Goal: Book appointment/travel/reservation

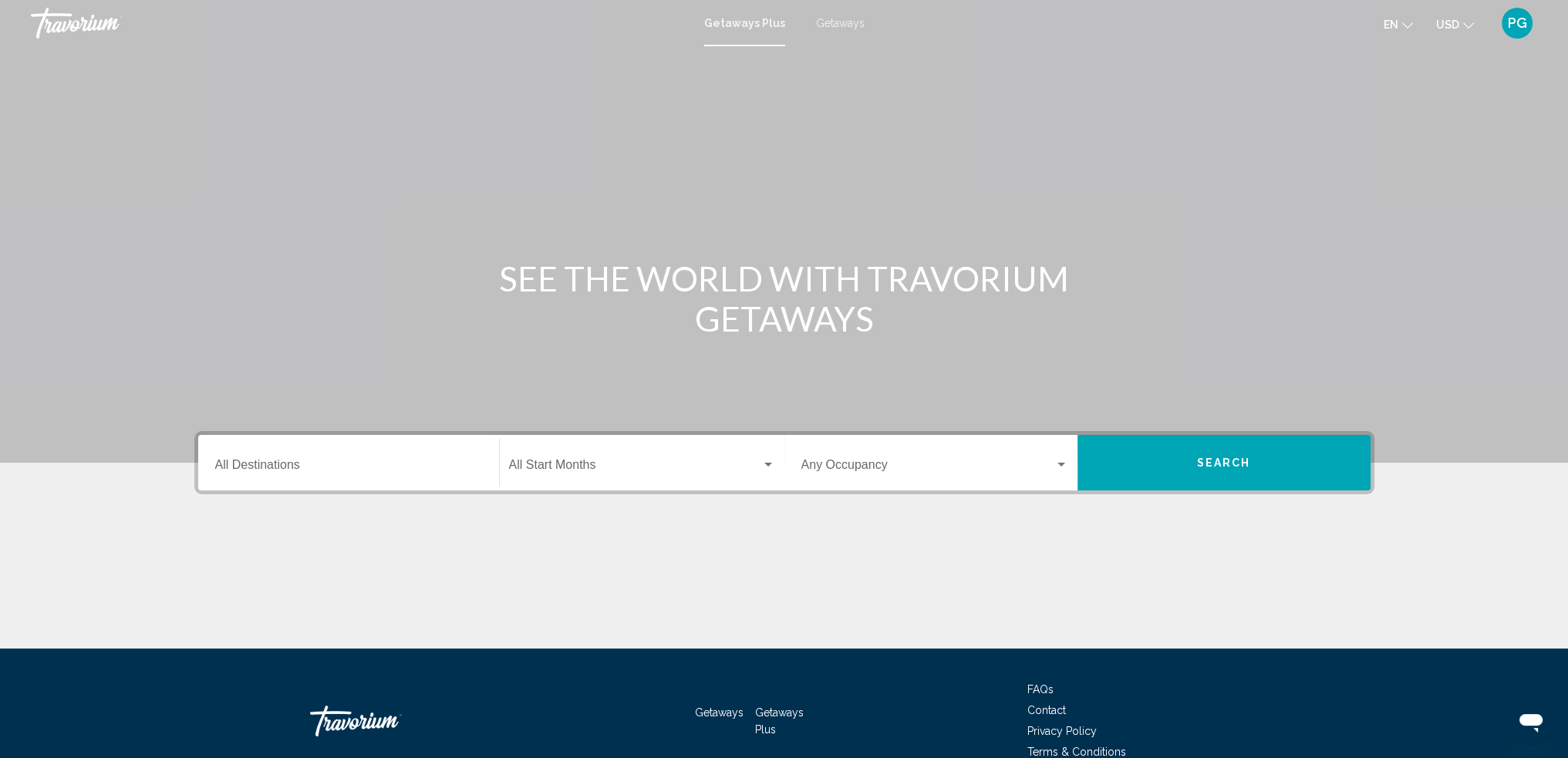
click at [950, 466] on span "Search widget" at bounding box center [928, 467] width 253 height 14
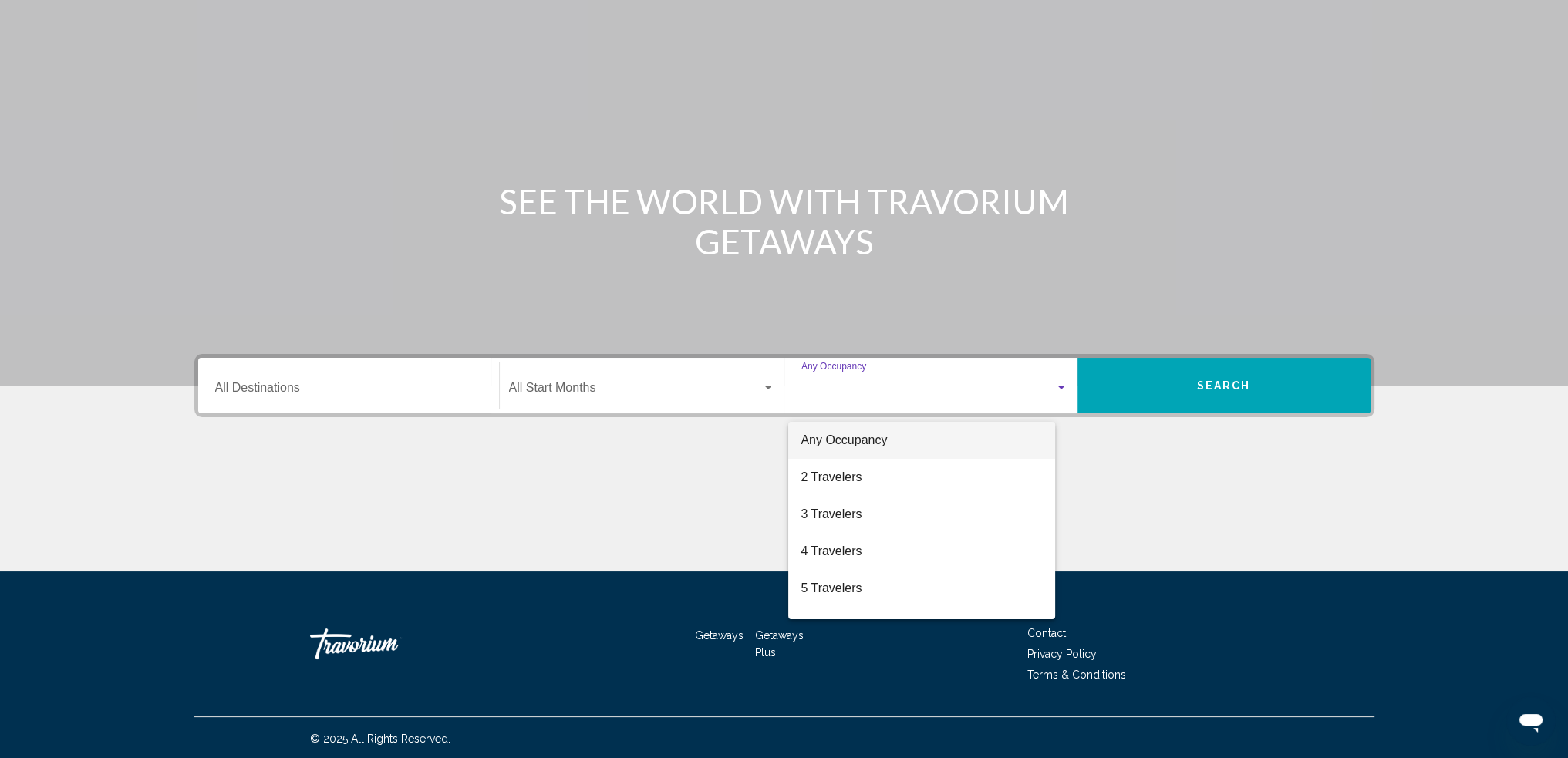
scroll to position [78, 0]
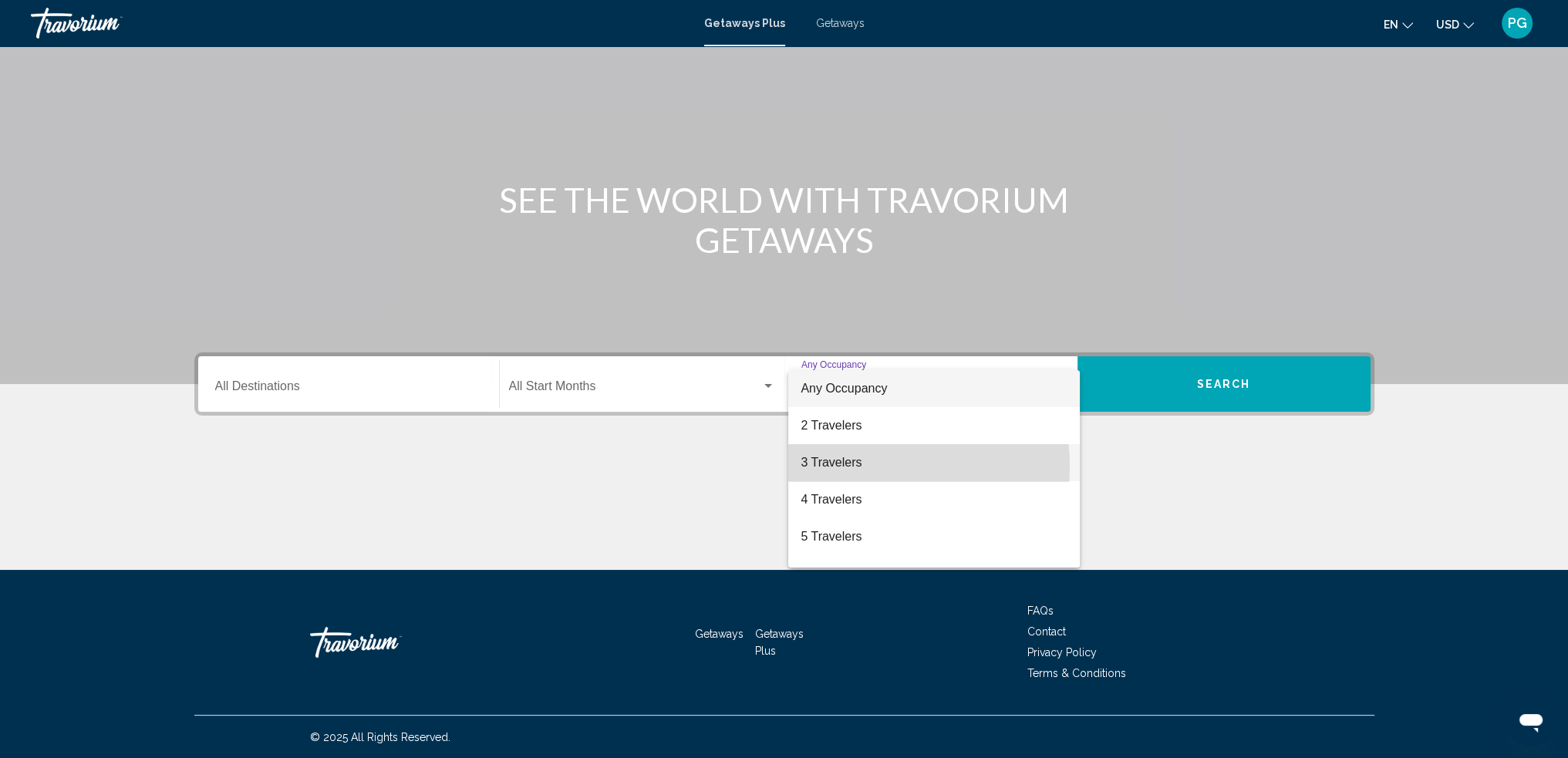
click at [845, 465] on span "3 Travelers" at bounding box center [934, 462] width 267 height 37
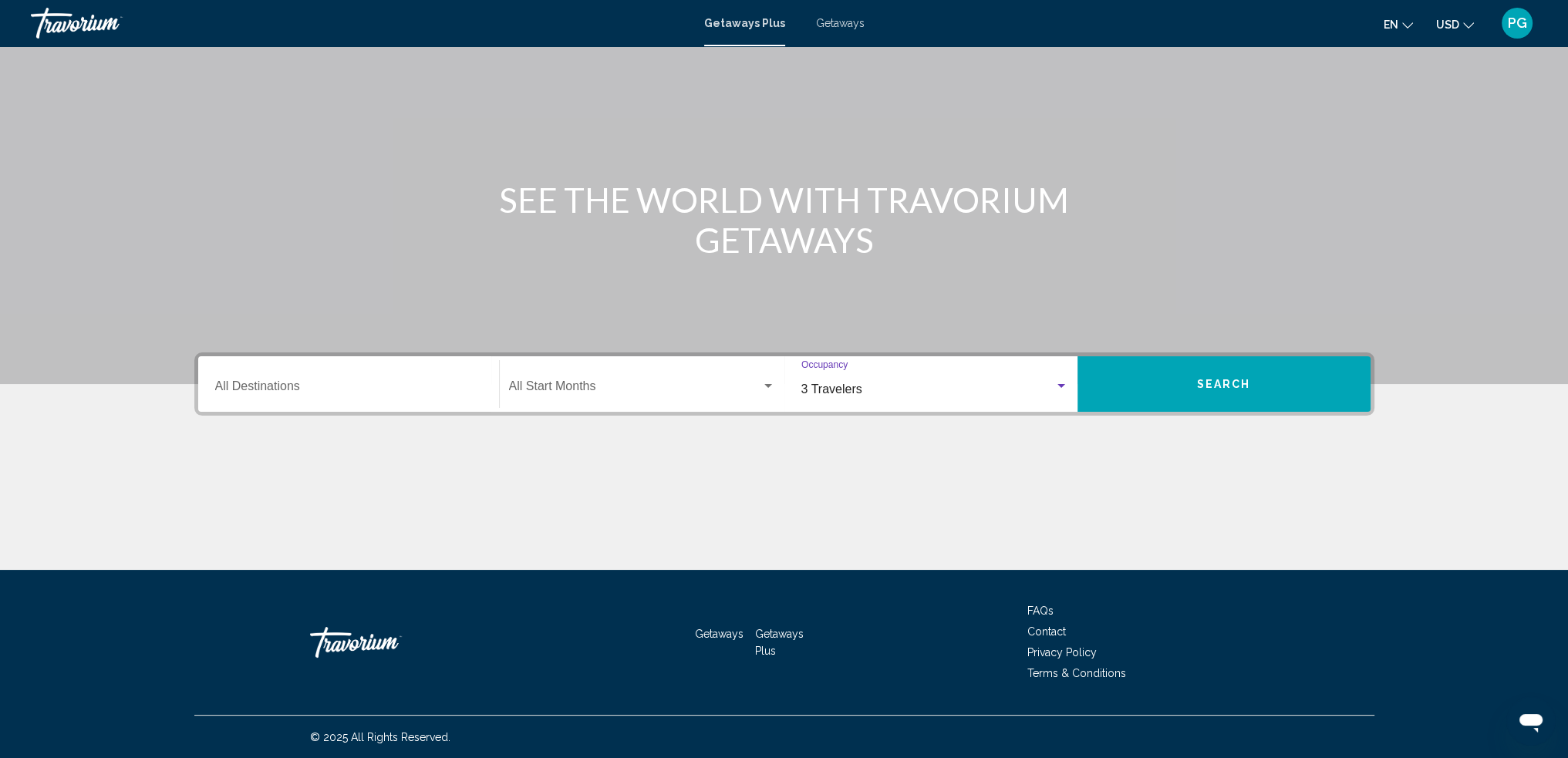
click at [625, 392] on span "Search widget" at bounding box center [635, 389] width 252 height 14
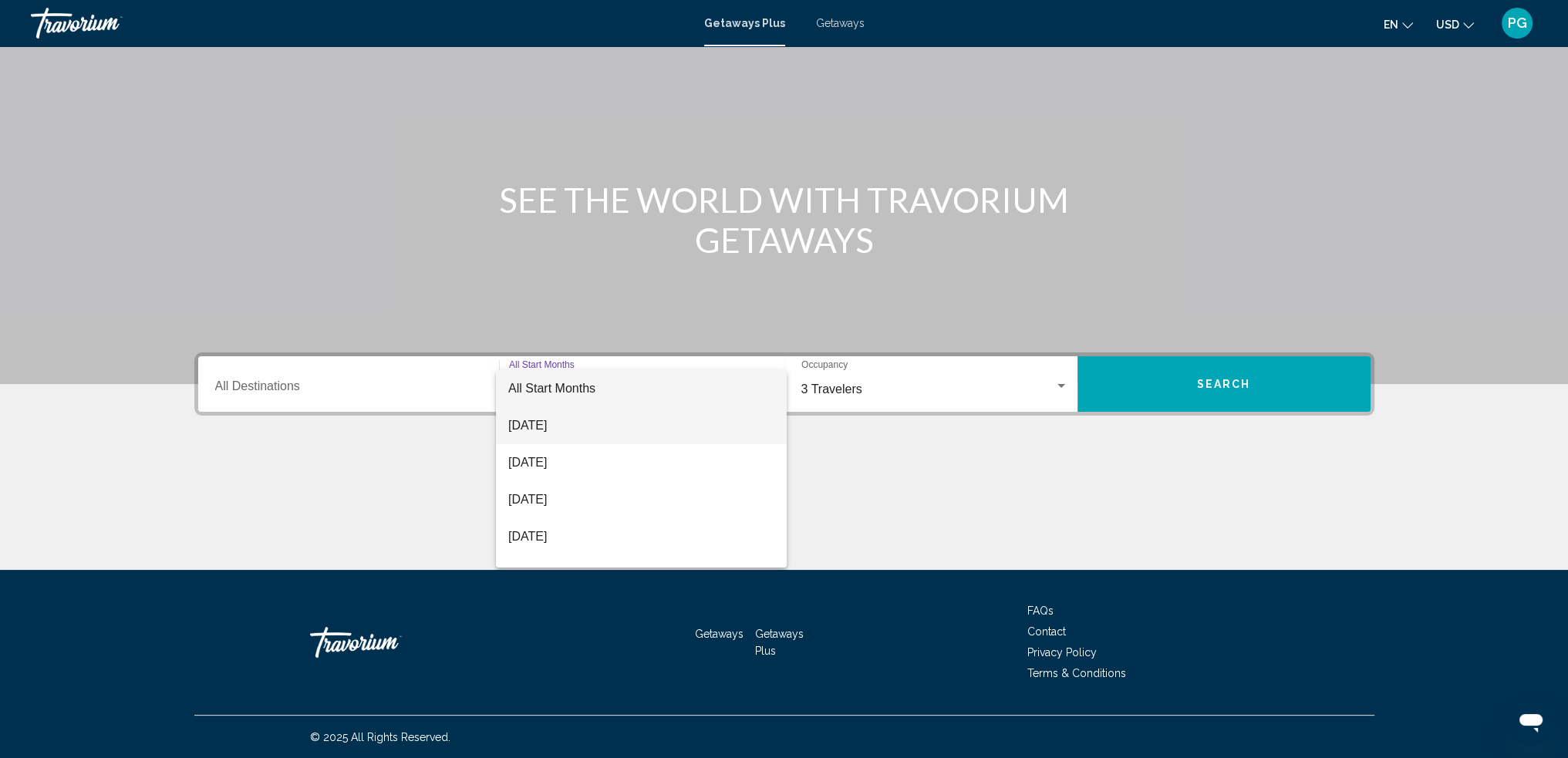
click at [573, 426] on span "August 2025" at bounding box center [641, 425] width 266 height 37
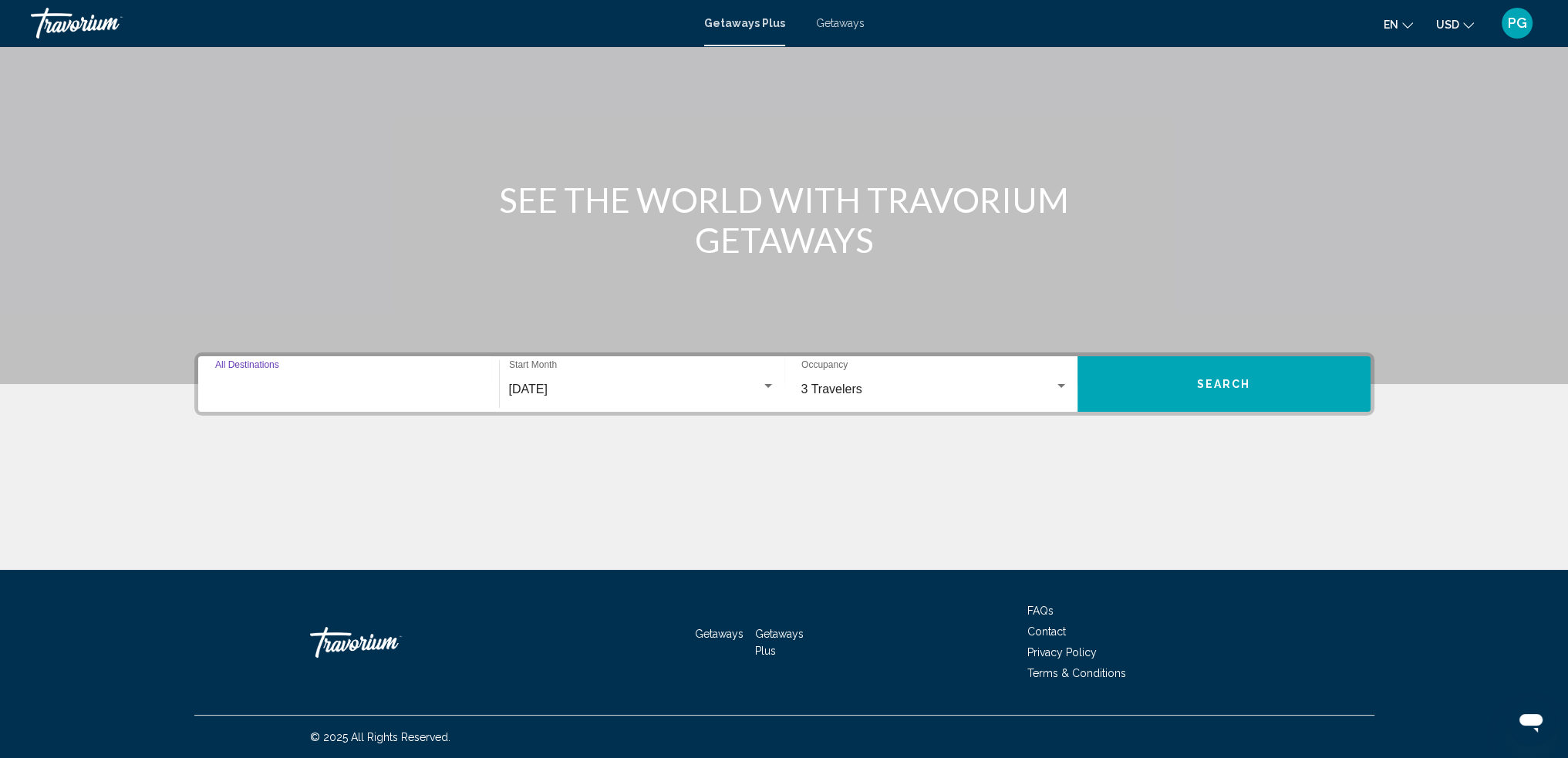
click at [351, 382] on input "Destination All Destinations" at bounding box center [349, 389] width 267 height 14
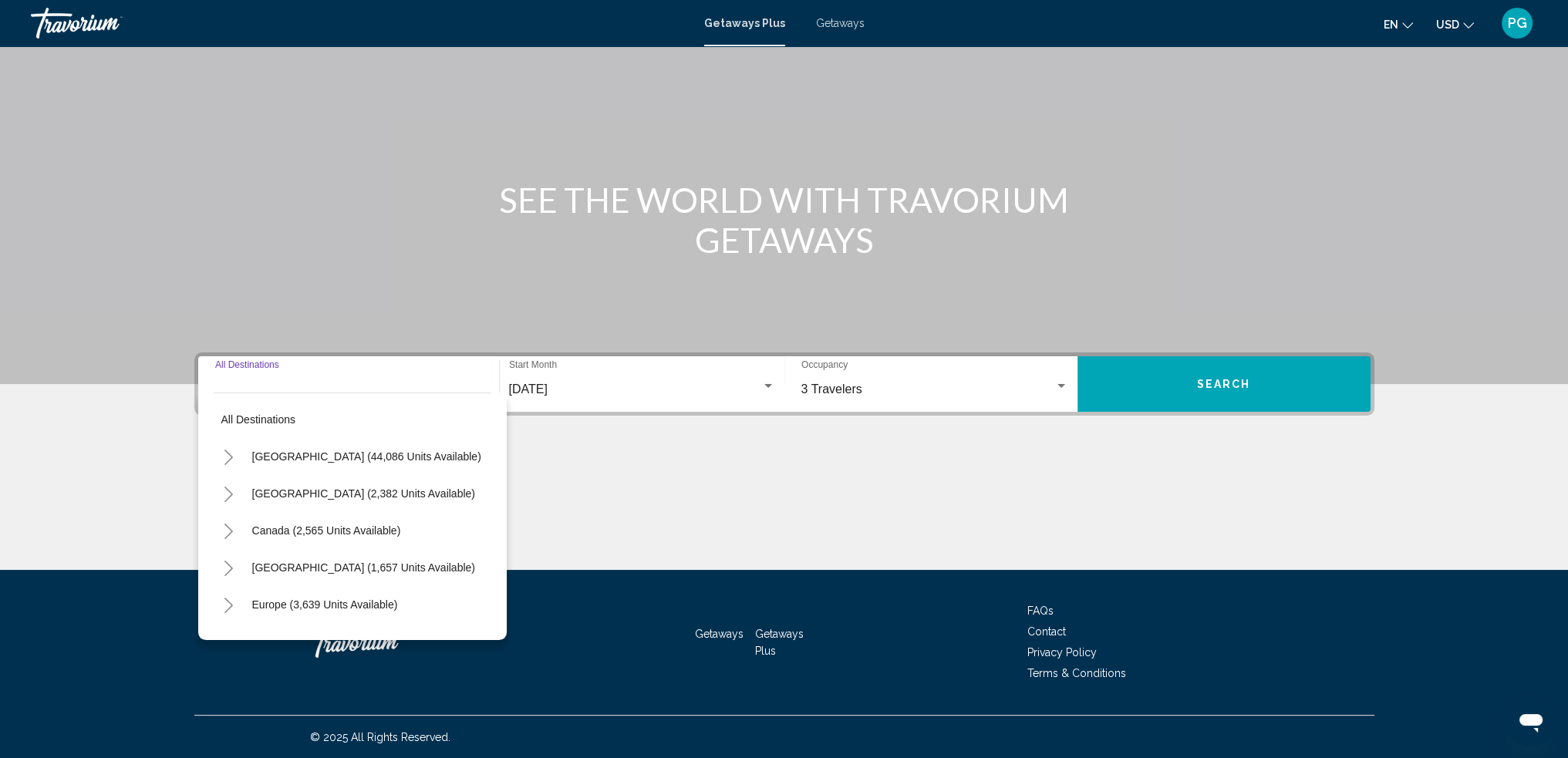
click at [255, 379] on div "Destination All Destinations" at bounding box center [349, 383] width 267 height 48
click at [254, 384] on input "Destination All Destinations" at bounding box center [349, 389] width 267 height 14
click at [236, 382] on input "Destination All Destinations" at bounding box center [349, 389] width 267 height 14
click at [247, 376] on div "Destination All Destinations" at bounding box center [349, 383] width 267 height 48
click at [241, 387] on input "Destination All Destinations" at bounding box center [349, 389] width 267 height 14
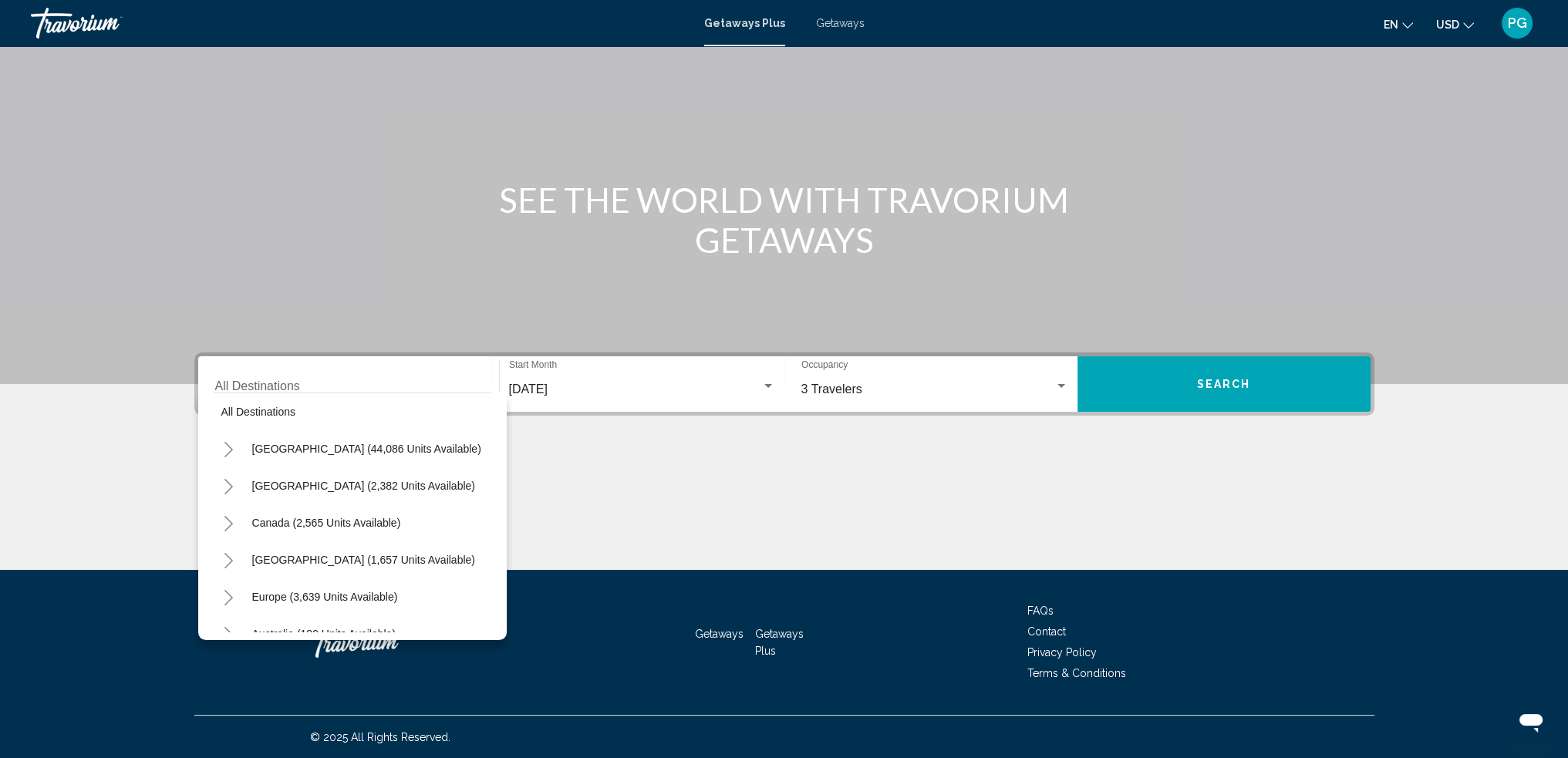
scroll to position [0, 0]
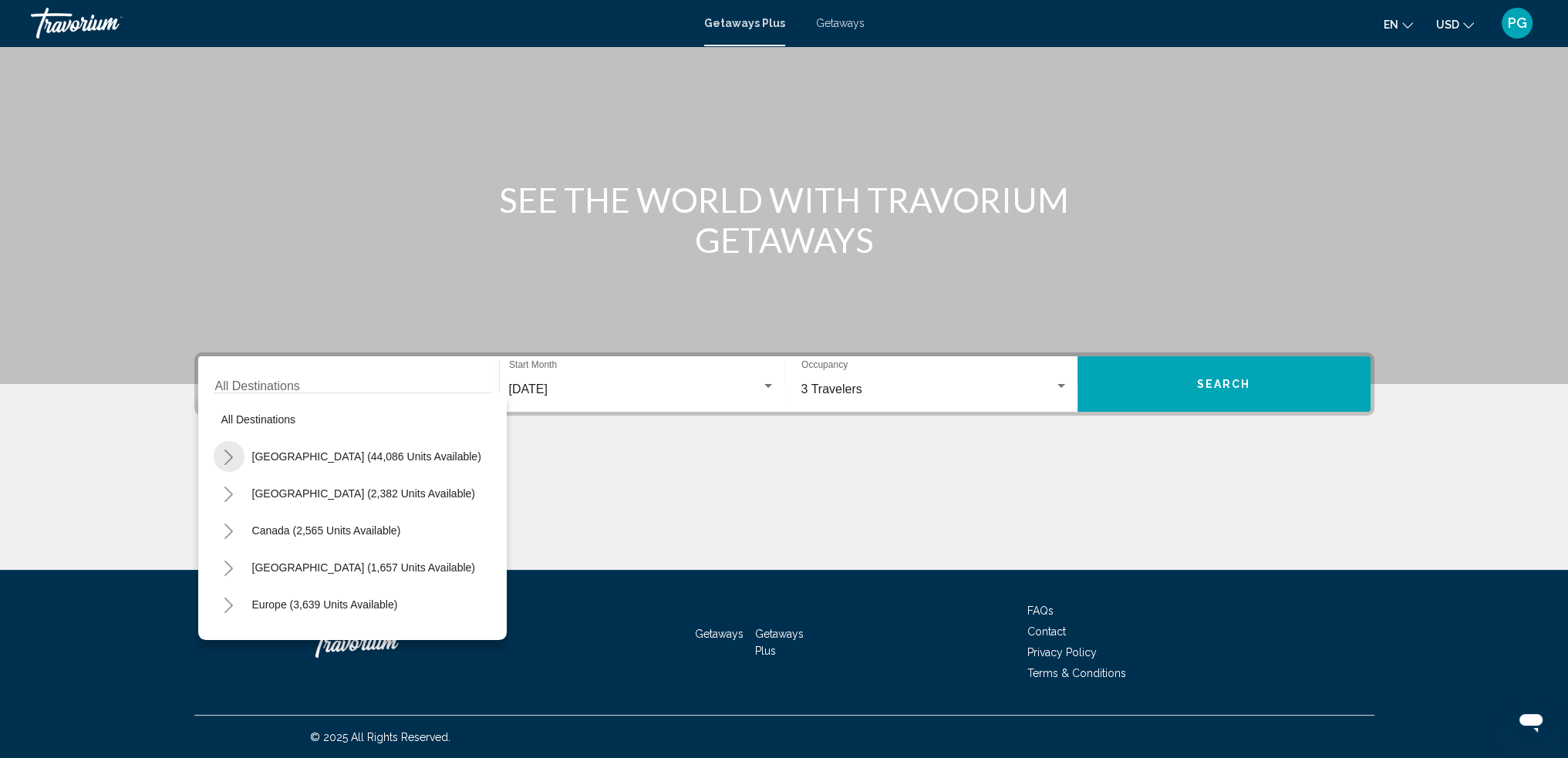
click at [230, 449] on icon "Toggle United States (44,086 units available)" at bounding box center [229, 457] width 11 height 15
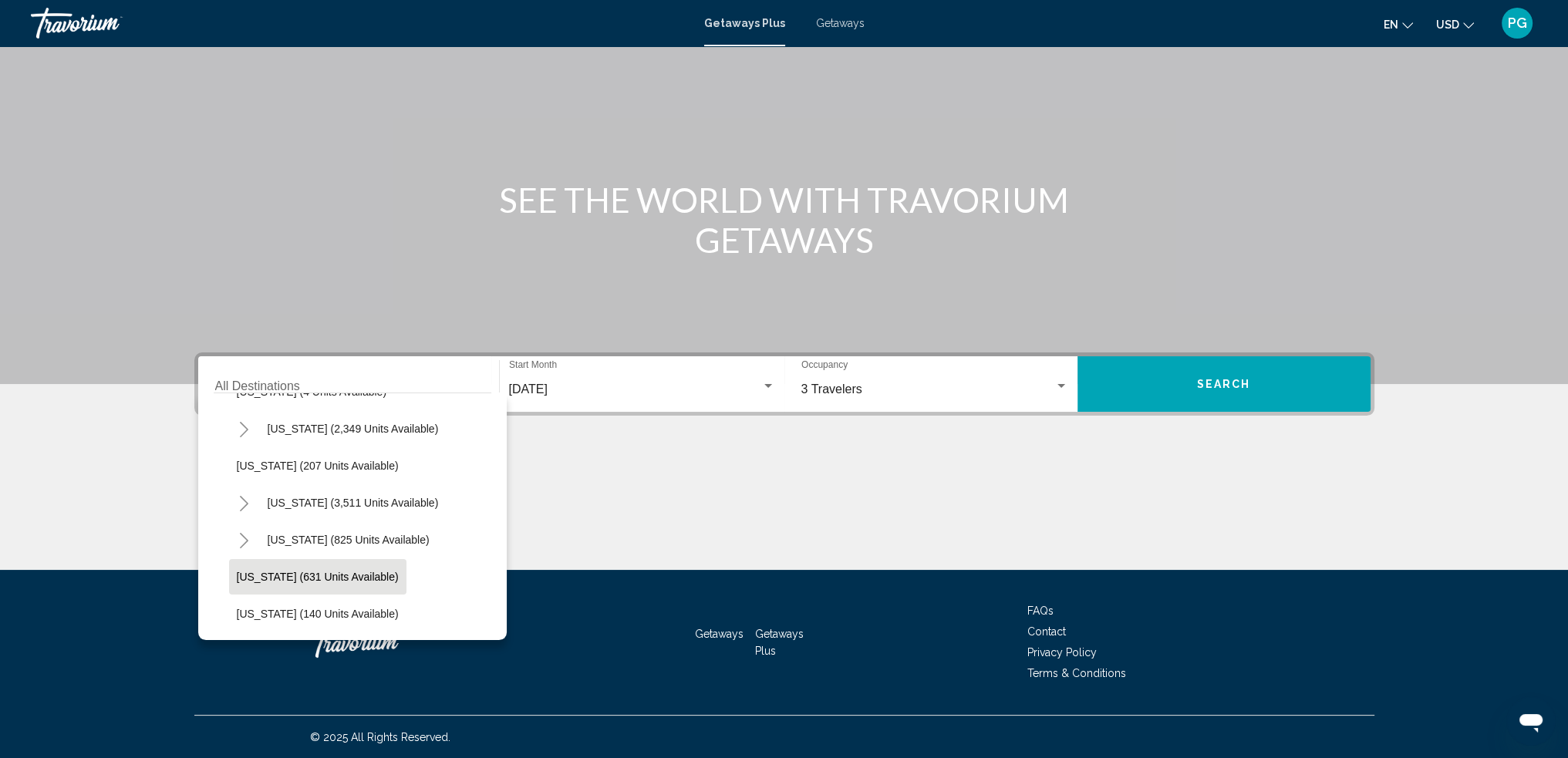
scroll to position [848, 0]
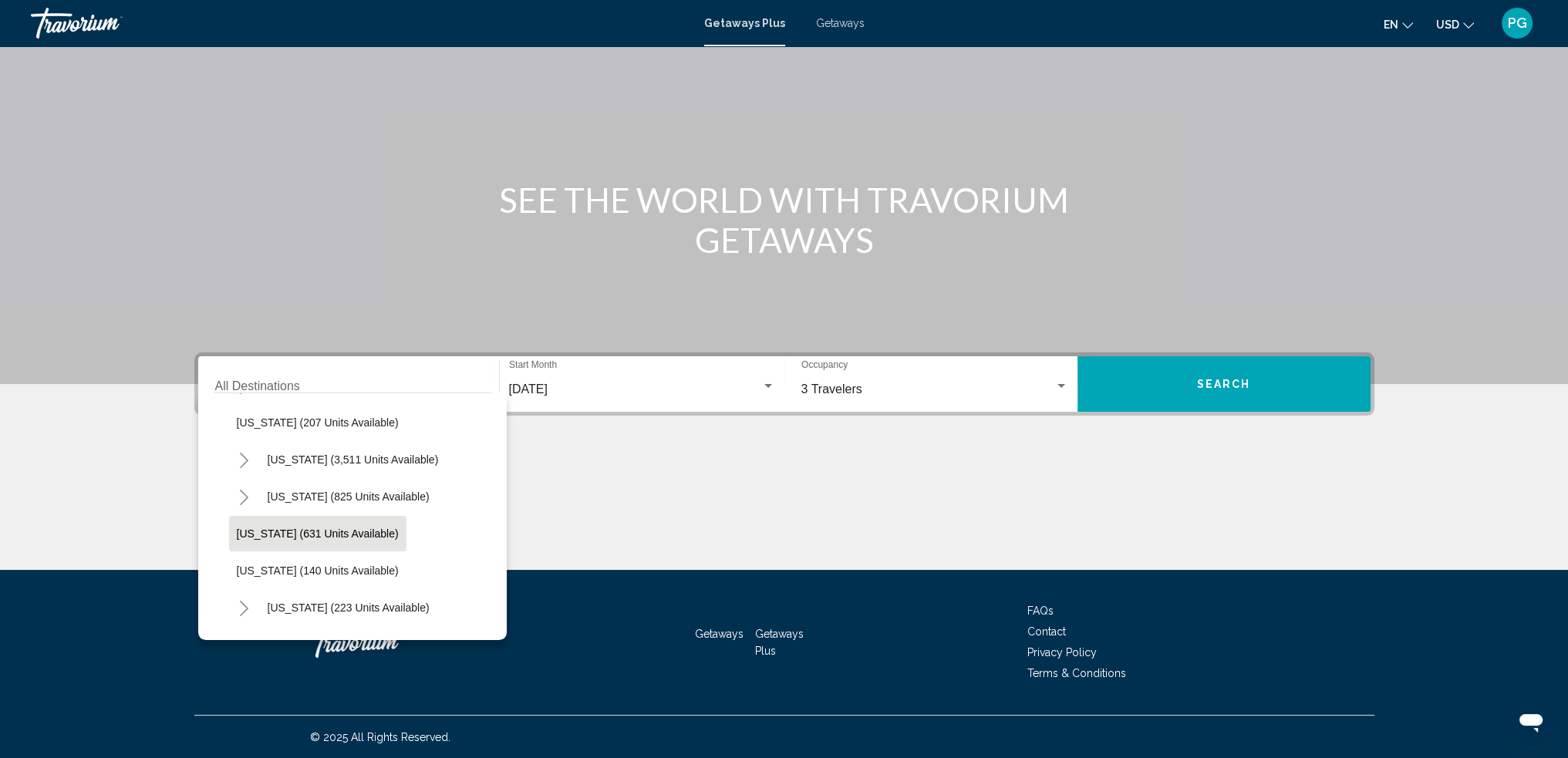
click at [276, 536] on span "New Jersey (631 units available)" at bounding box center [317, 533] width 162 height 12
type input "**********"
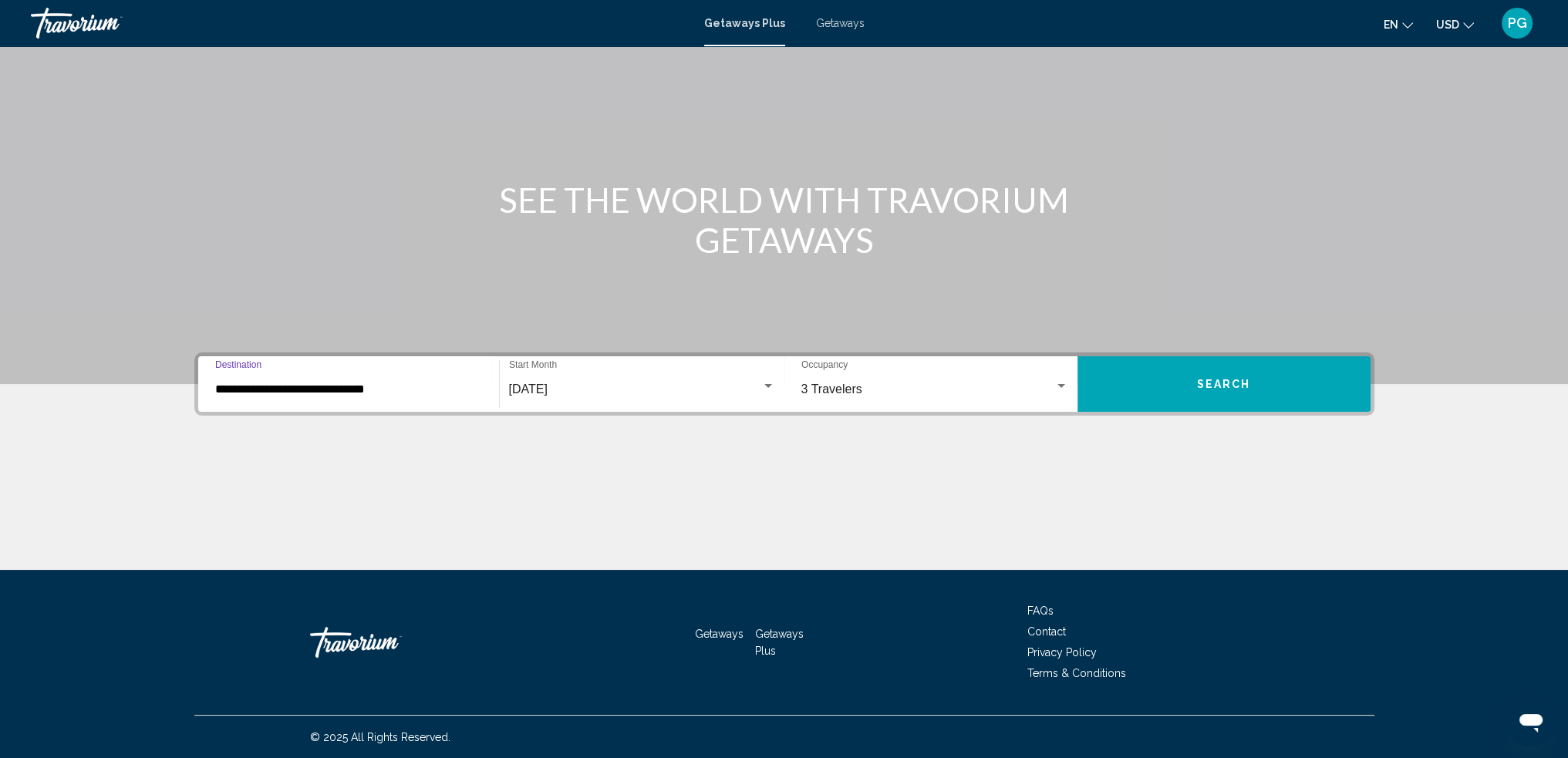
click at [327, 393] on input "**********" at bounding box center [349, 389] width 267 height 14
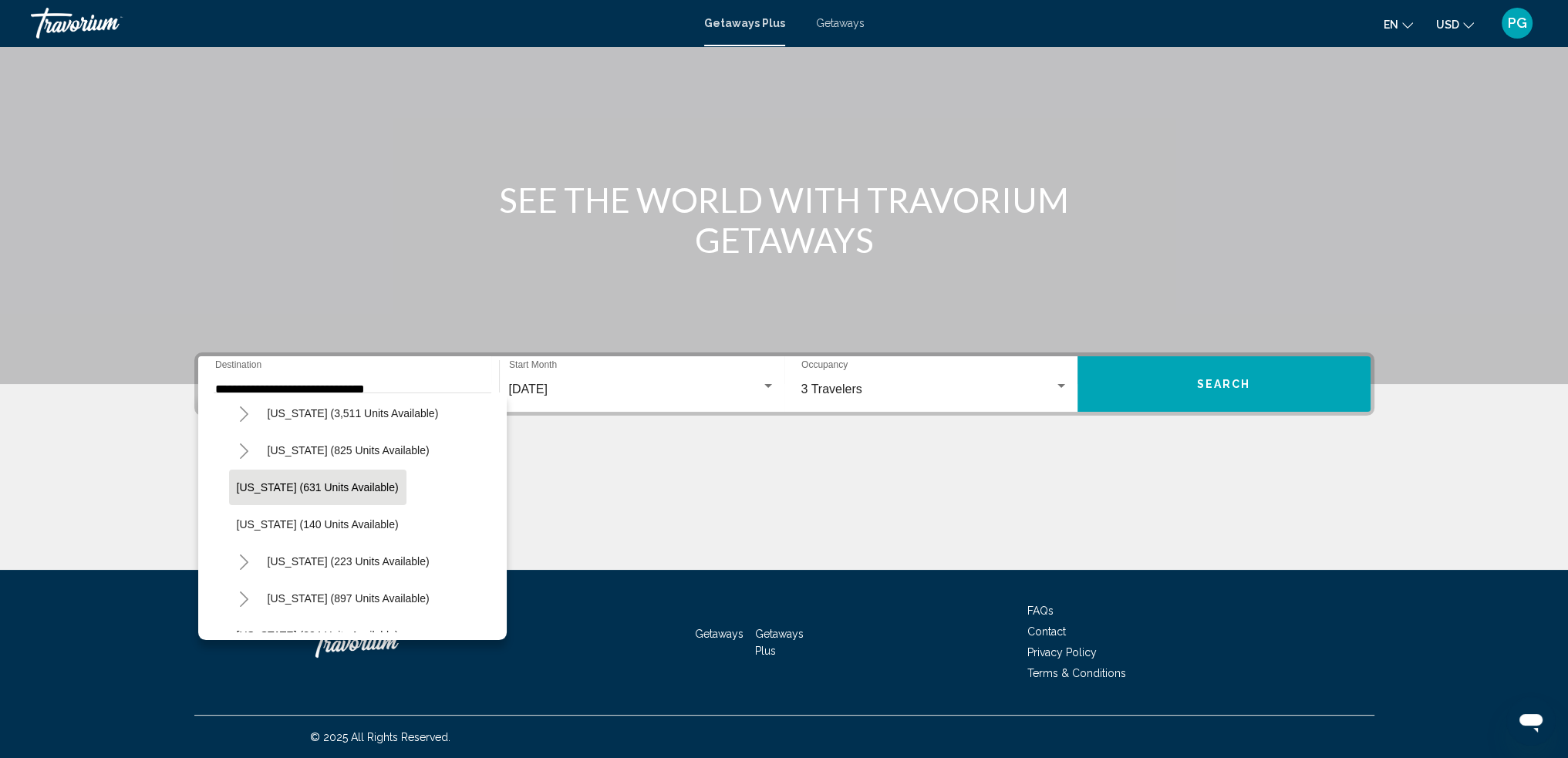
scroll to position [918, 0]
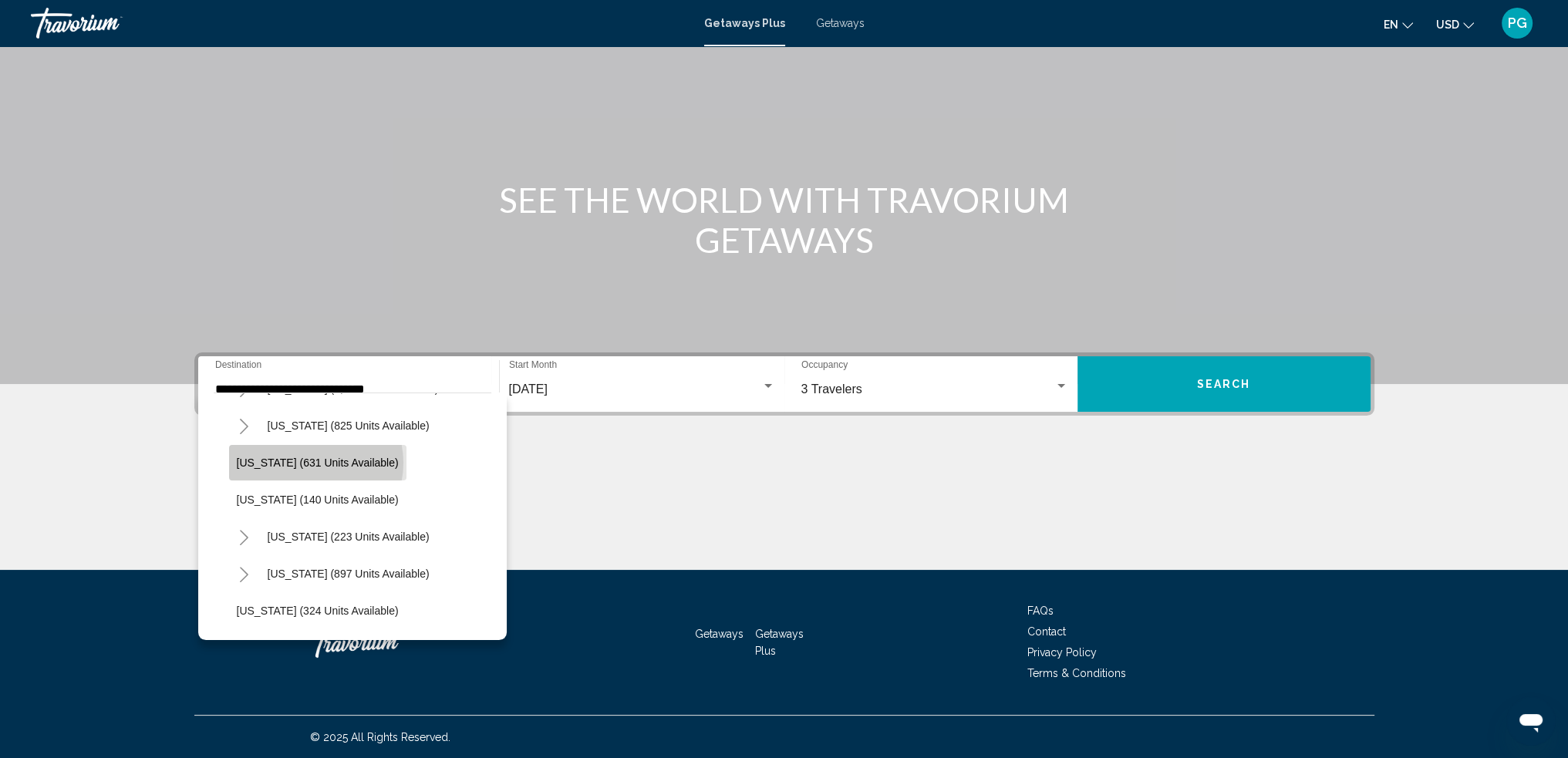
click at [315, 462] on span "New Jersey (631 units available)" at bounding box center [317, 462] width 162 height 12
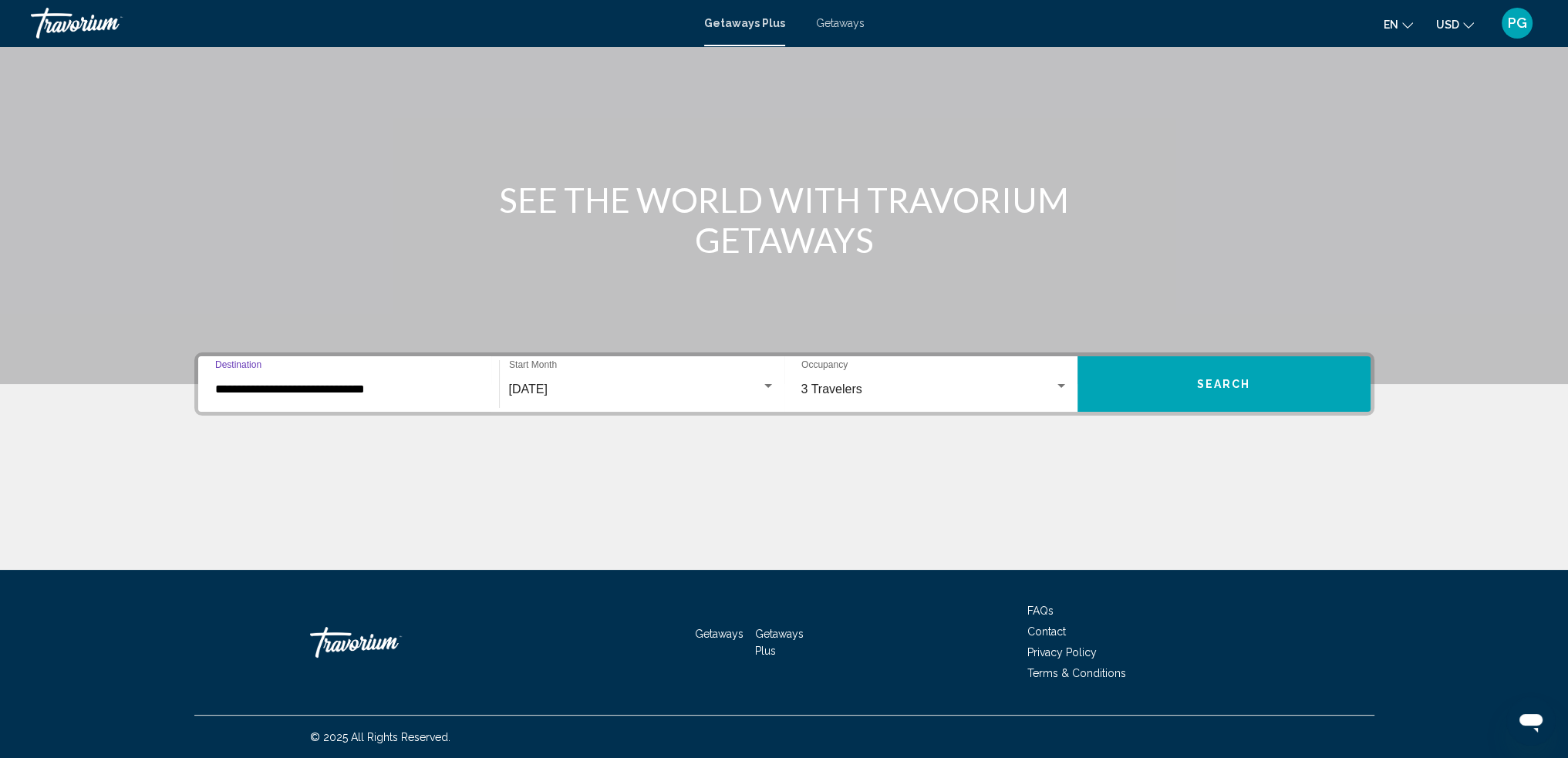
click at [1216, 385] on span "Search" at bounding box center [1223, 384] width 54 height 12
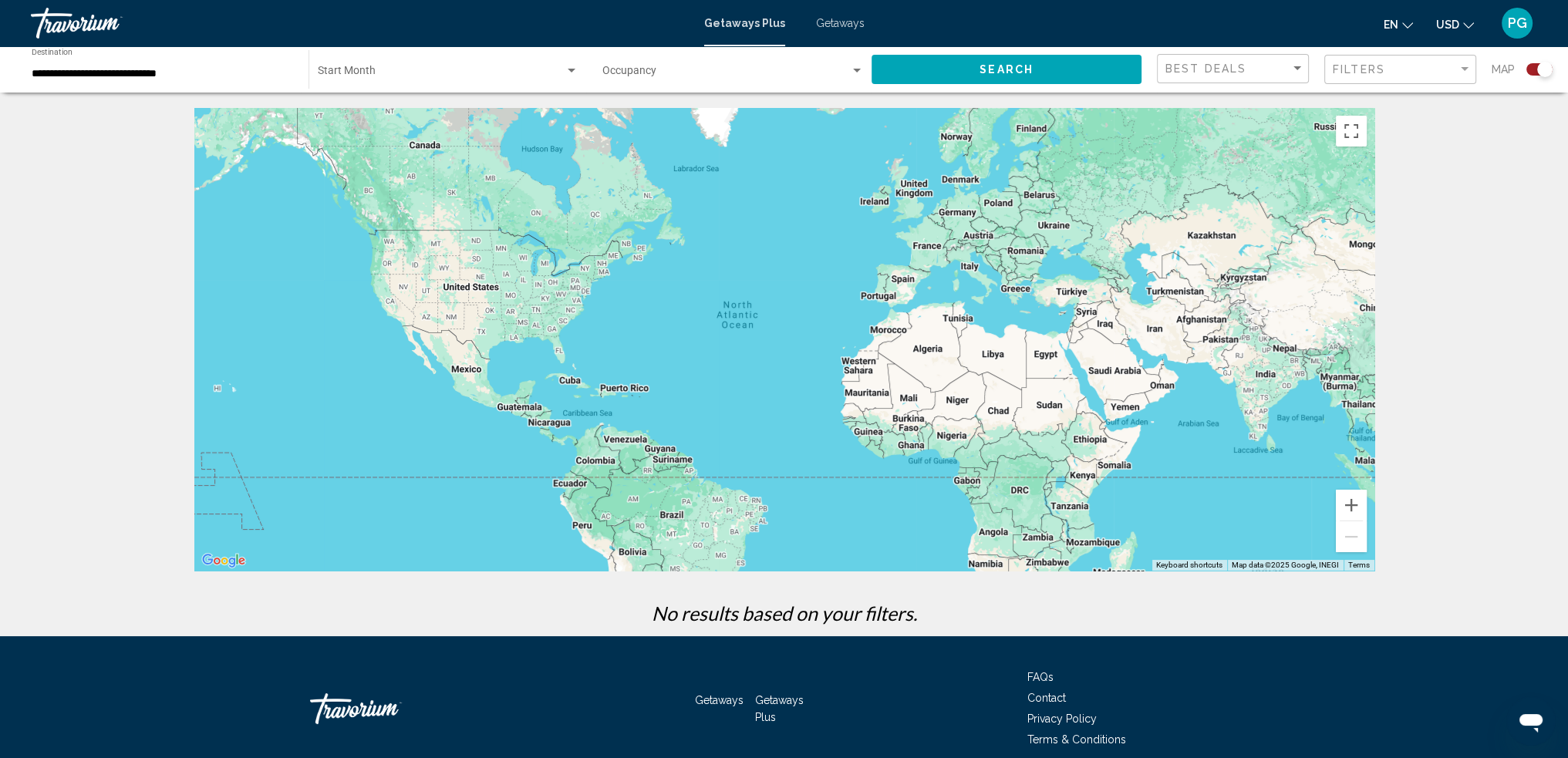
click at [780, 76] on span "Search widget" at bounding box center [726, 74] width 247 height 12
click at [822, 69] on span "Any Occupancy" at bounding box center [733, 74] width 262 height 32
click at [818, 23] on span "Getaways" at bounding box center [840, 23] width 48 height 12
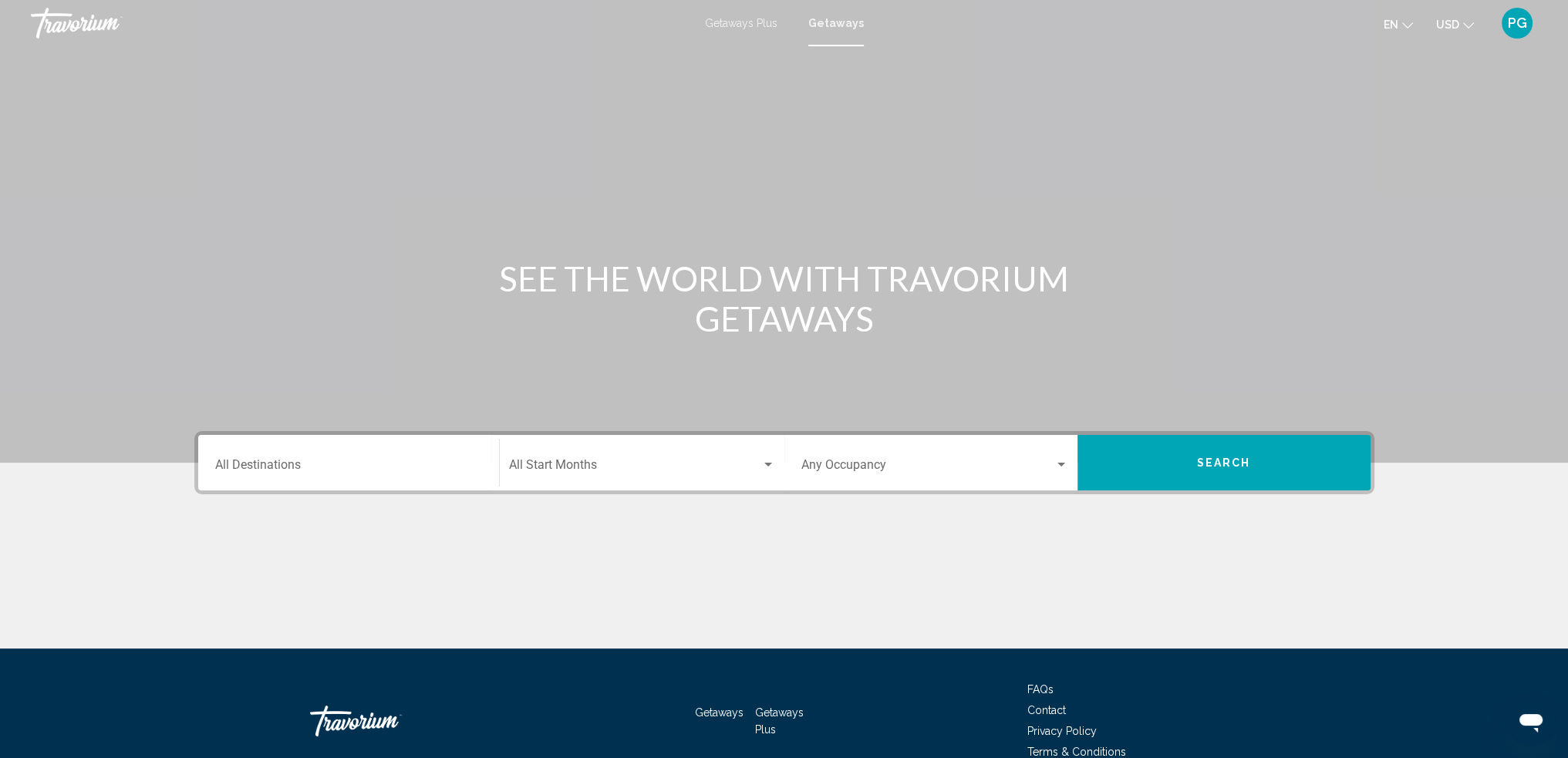
click at [343, 471] on input "Destination All Destinations" at bounding box center [349, 467] width 267 height 14
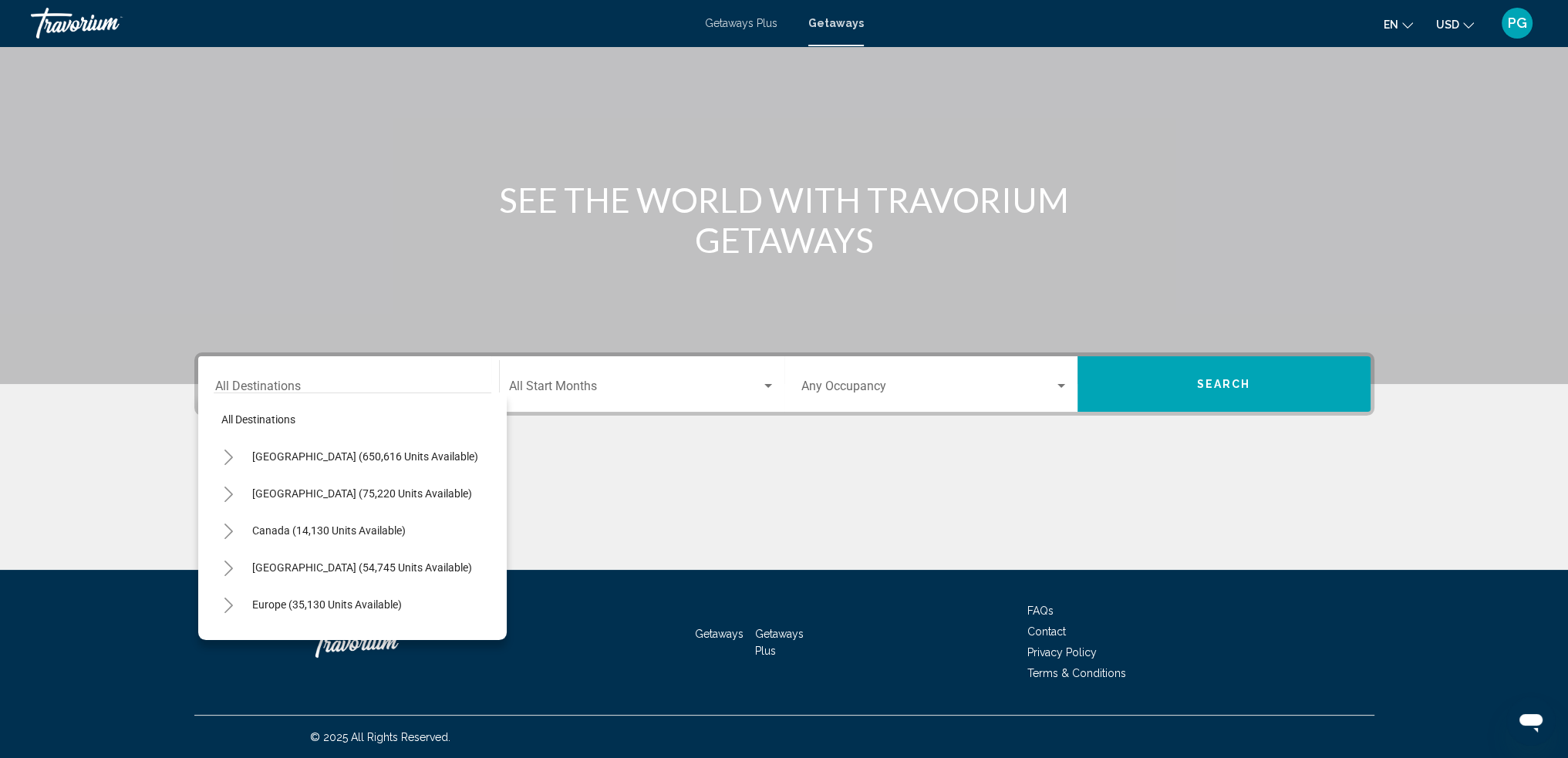
click at [229, 458] on icon "Toggle United States (650,616 units available)" at bounding box center [229, 457] width 11 height 15
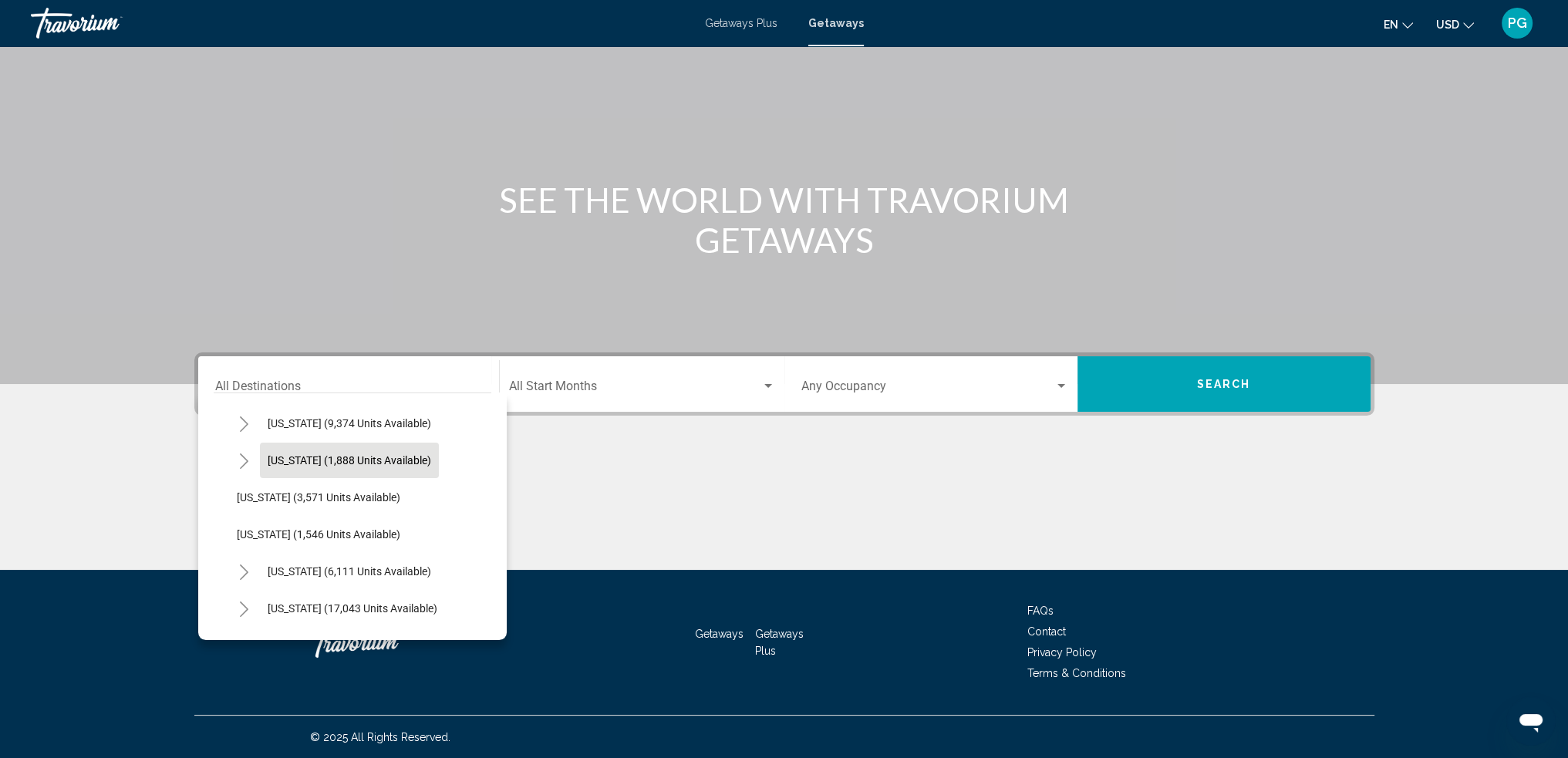
scroll to position [925, 0]
click at [278, 494] on span "New Jersey (3,571 units available)" at bounding box center [318, 493] width 163 height 12
type input "**********"
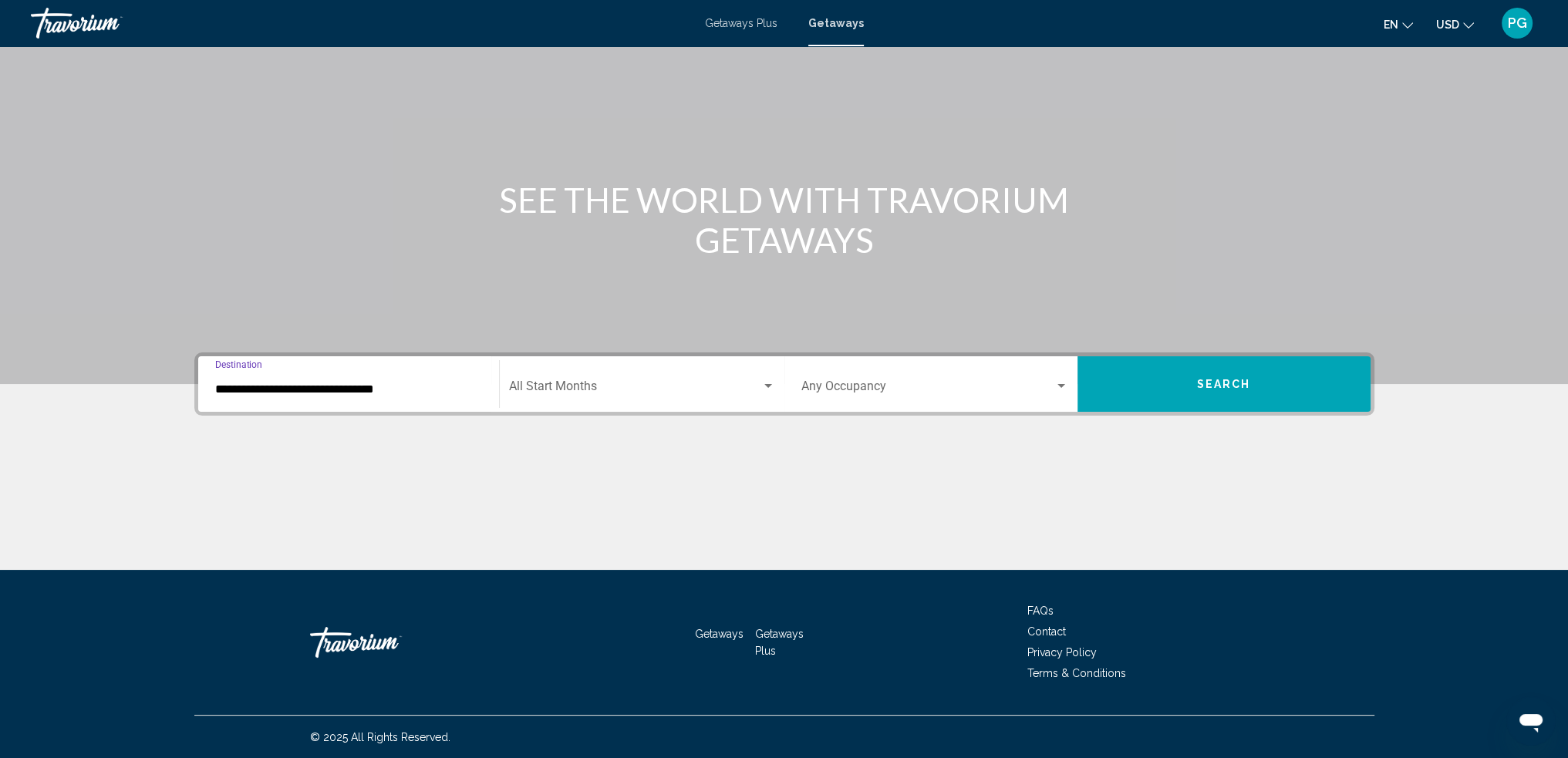
click at [634, 374] on div "Start Month All Start Months" at bounding box center [642, 383] width 266 height 48
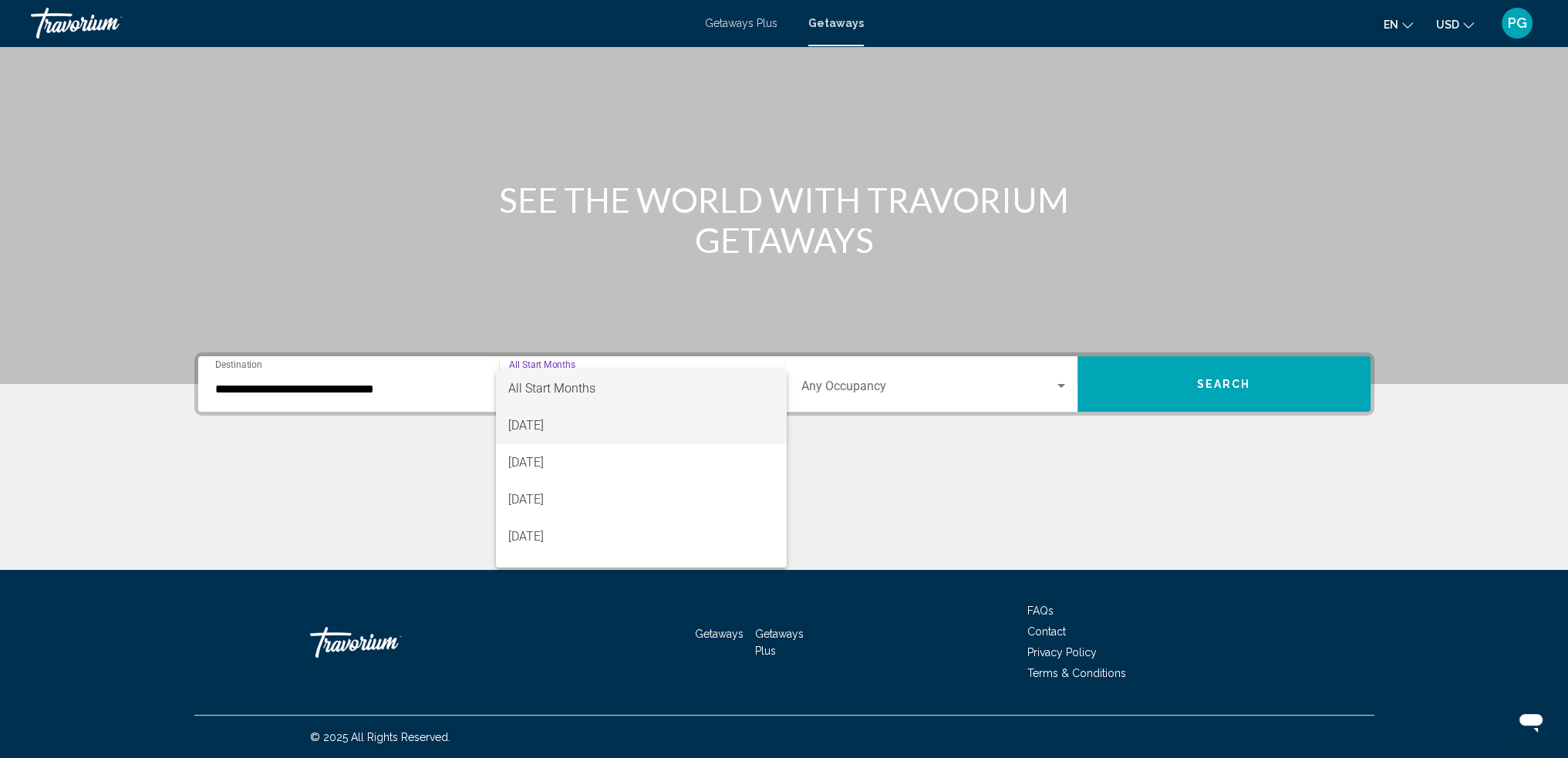
click at [553, 422] on span "August 2025" at bounding box center [641, 425] width 266 height 37
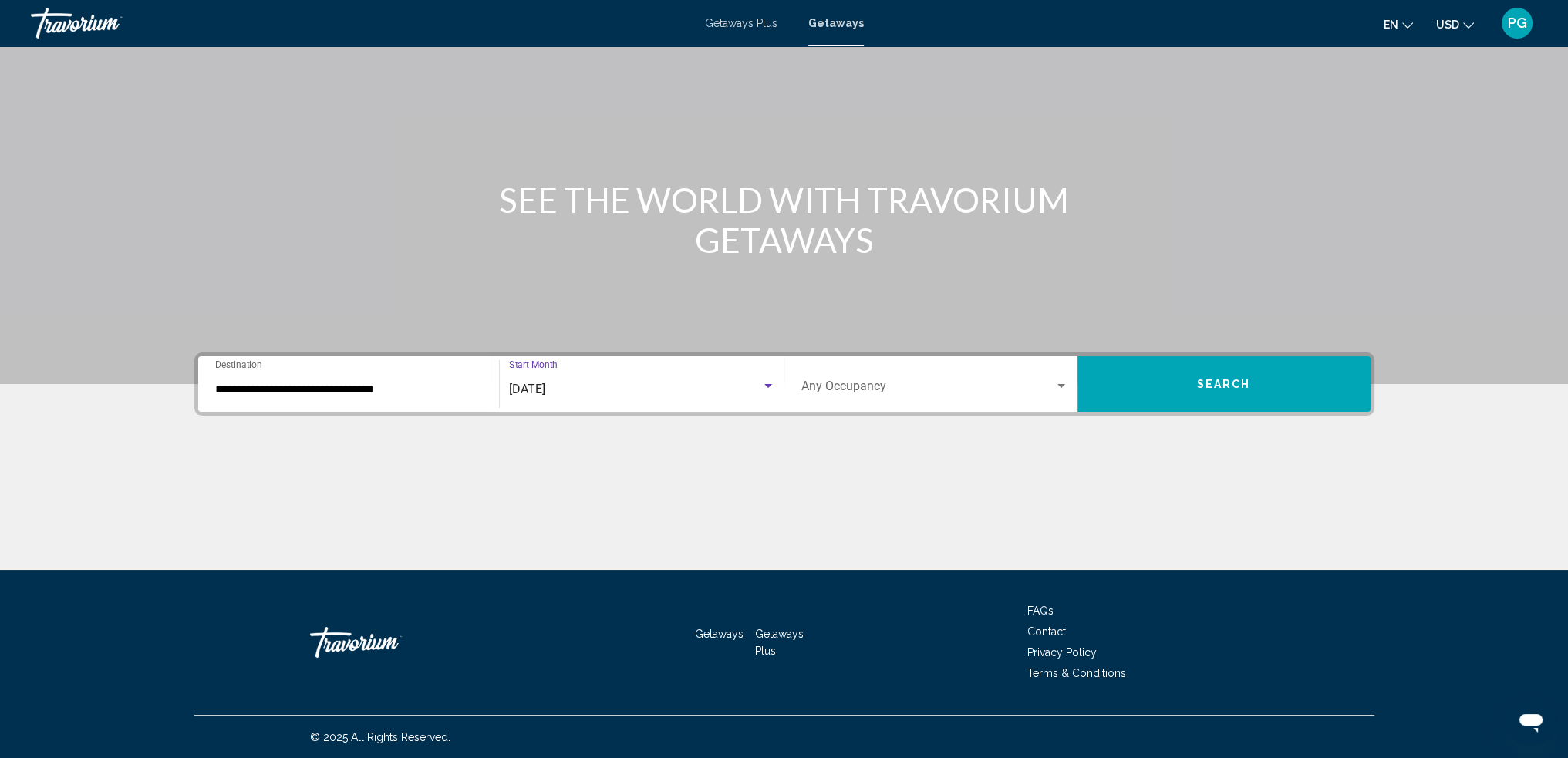
click at [897, 372] on div "Occupancy Any Occupancy" at bounding box center [934, 383] width 267 height 48
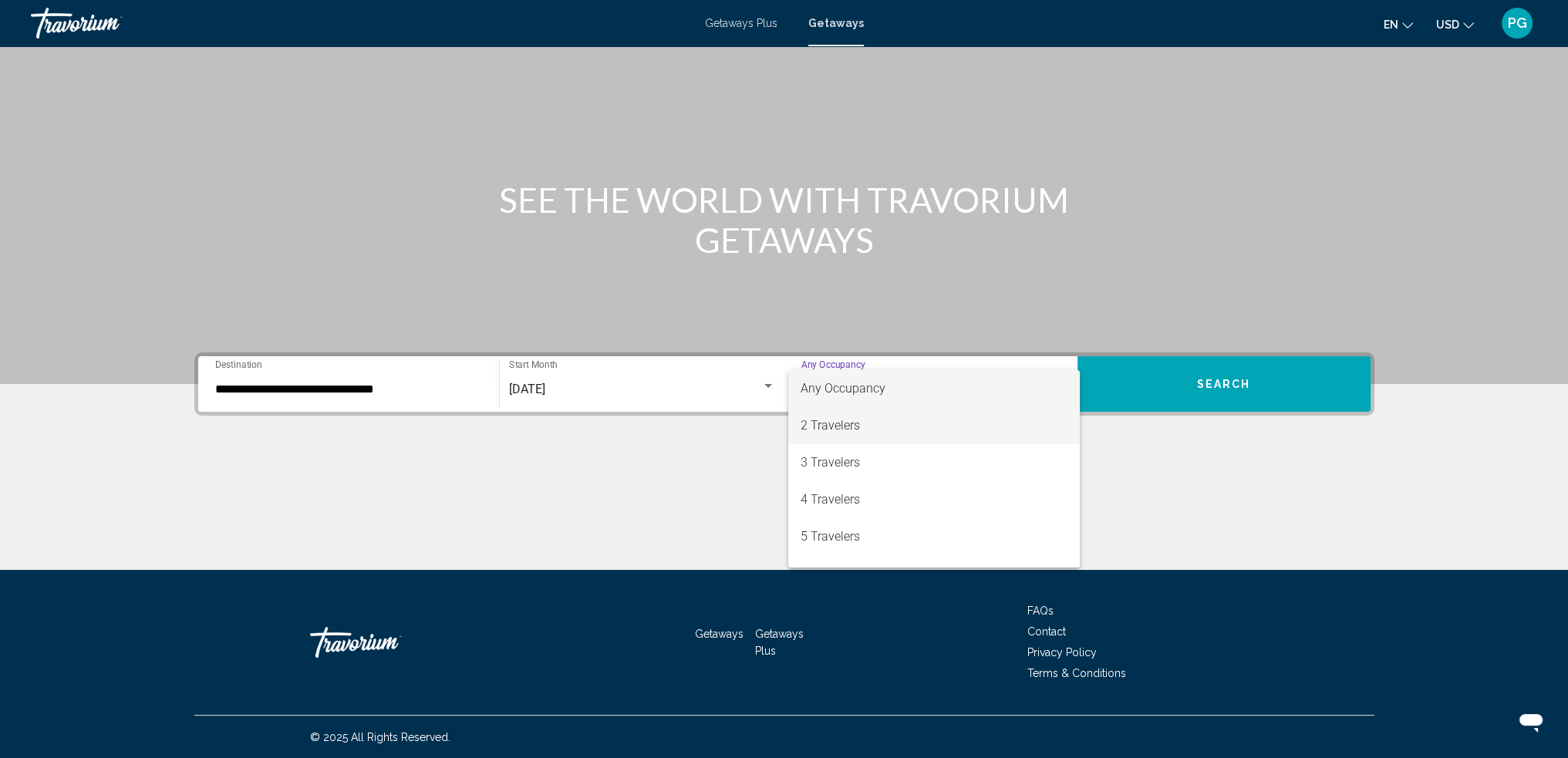
click at [849, 430] on span "2 Travelers" at bounding box center [934, 425] width 267 height 37
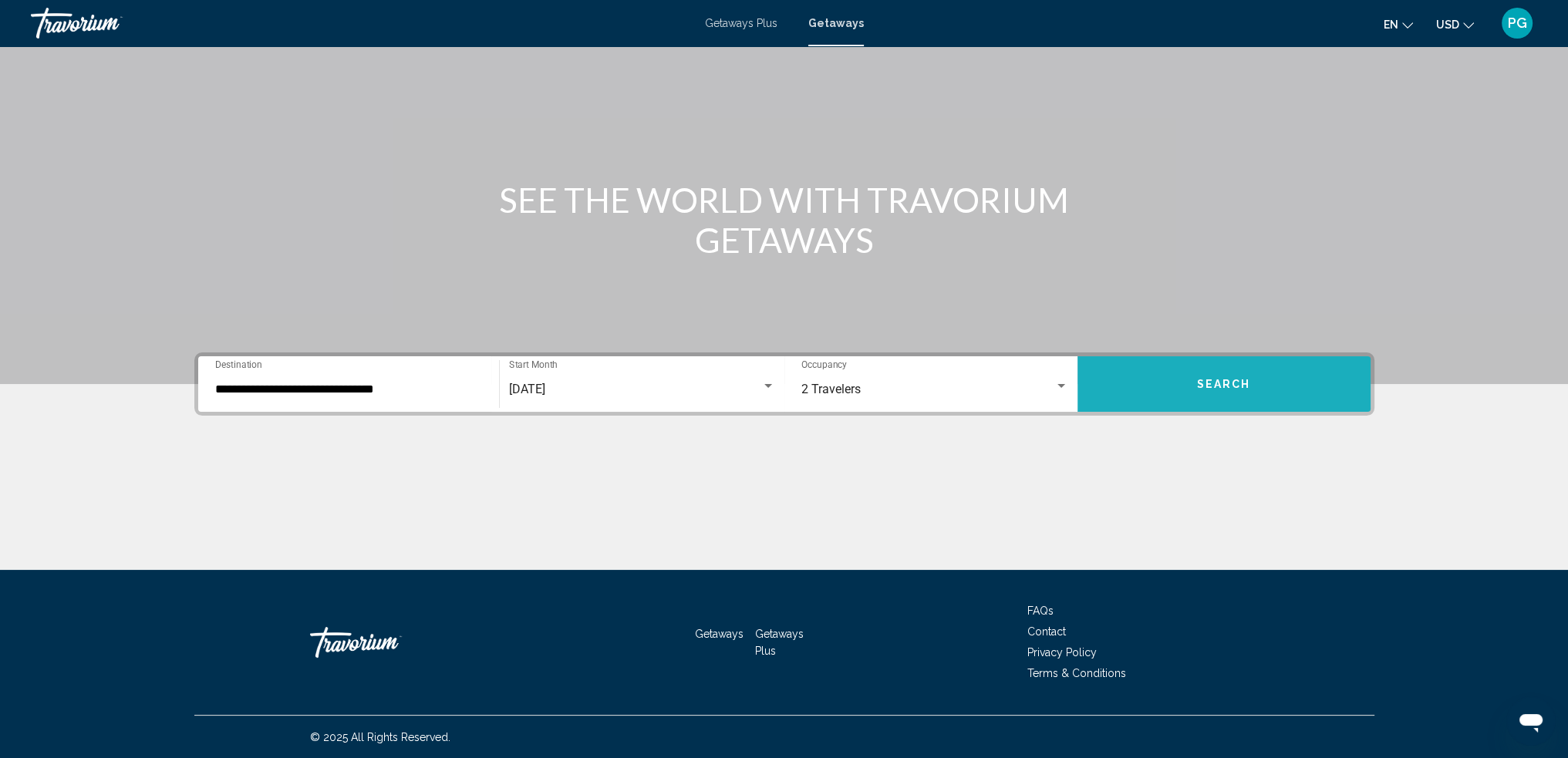
click at [1181, 391] on button "Search" at bounding box center [1224, 383] width 293 height 56
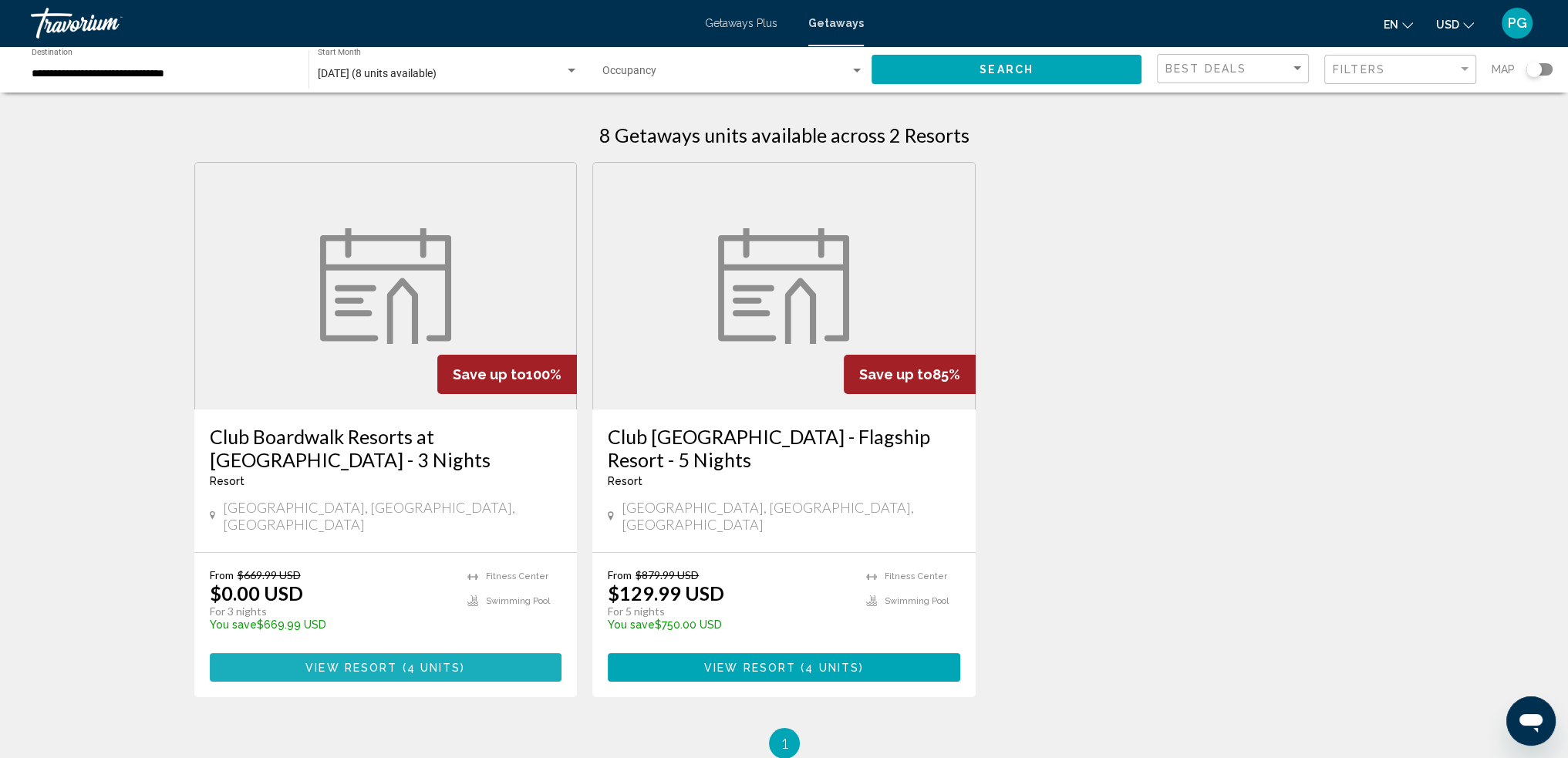
click at [393, 662] on span "View Resort" at bounding box center [350, 667] width 92 height 12
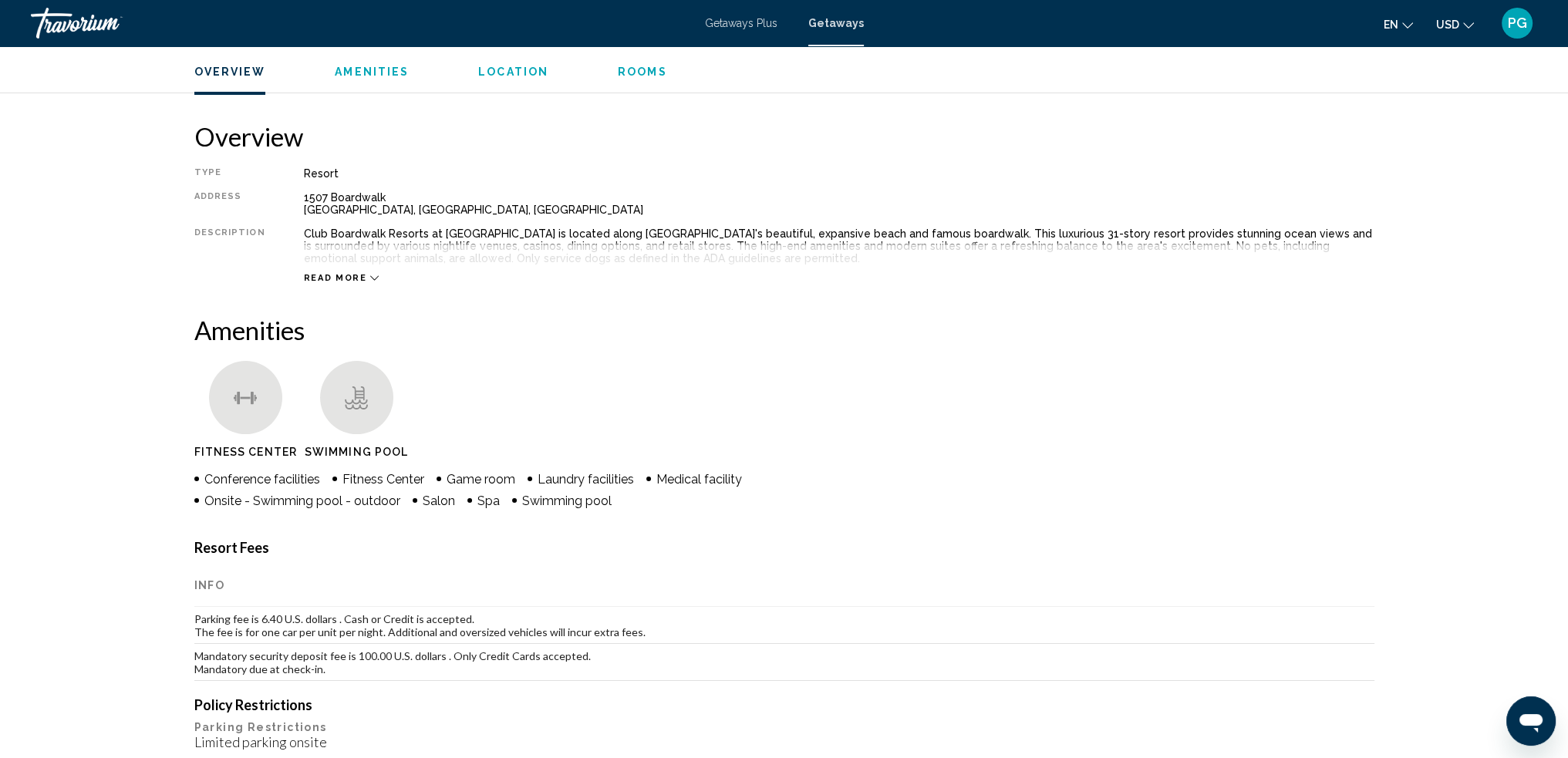
scroll to position [154, 0]
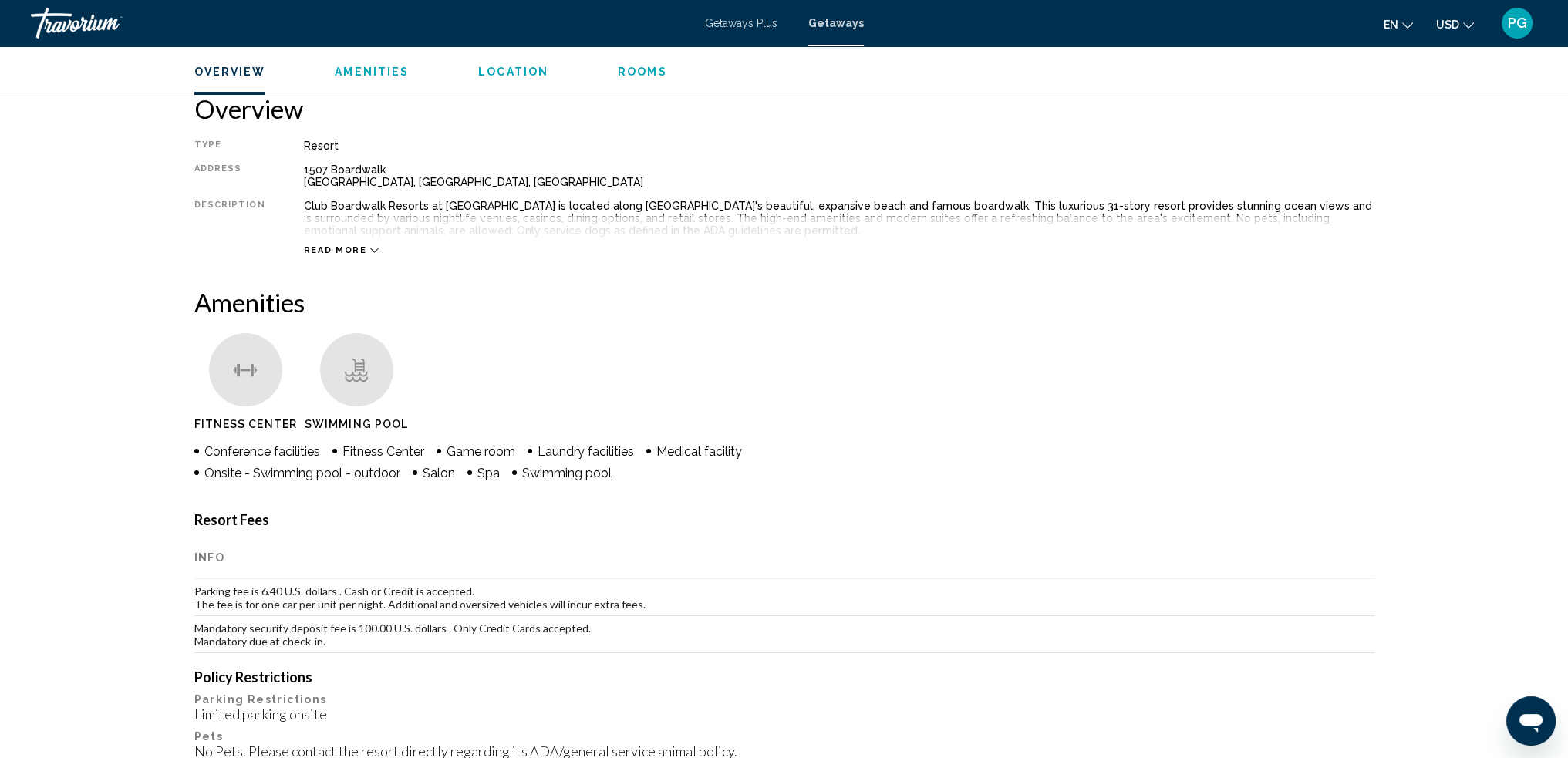
click at [370, 253] on icon "Main content" at bounding box center [374, 249] width 9 height 8
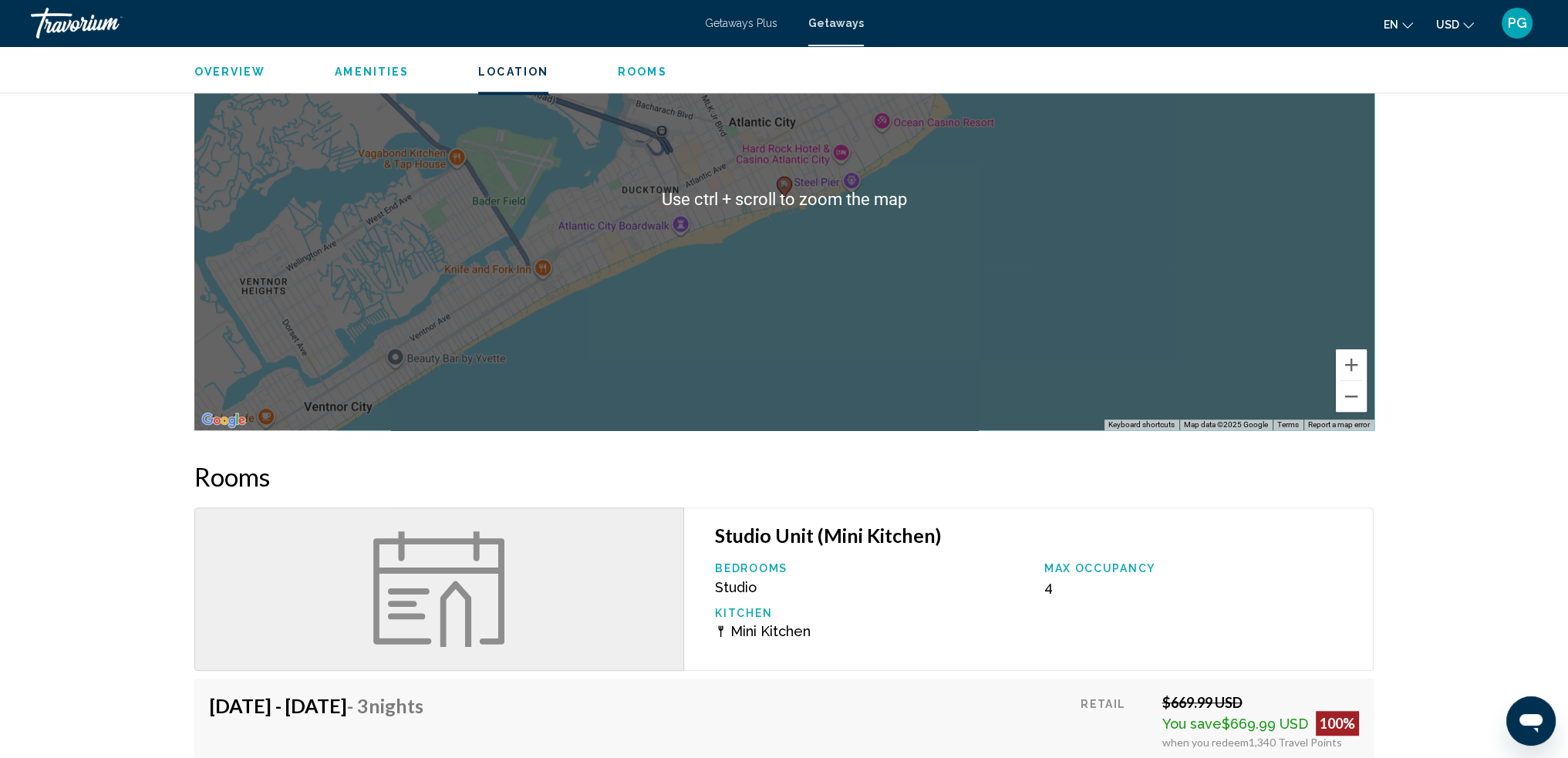
scroll to position [1695, 0]
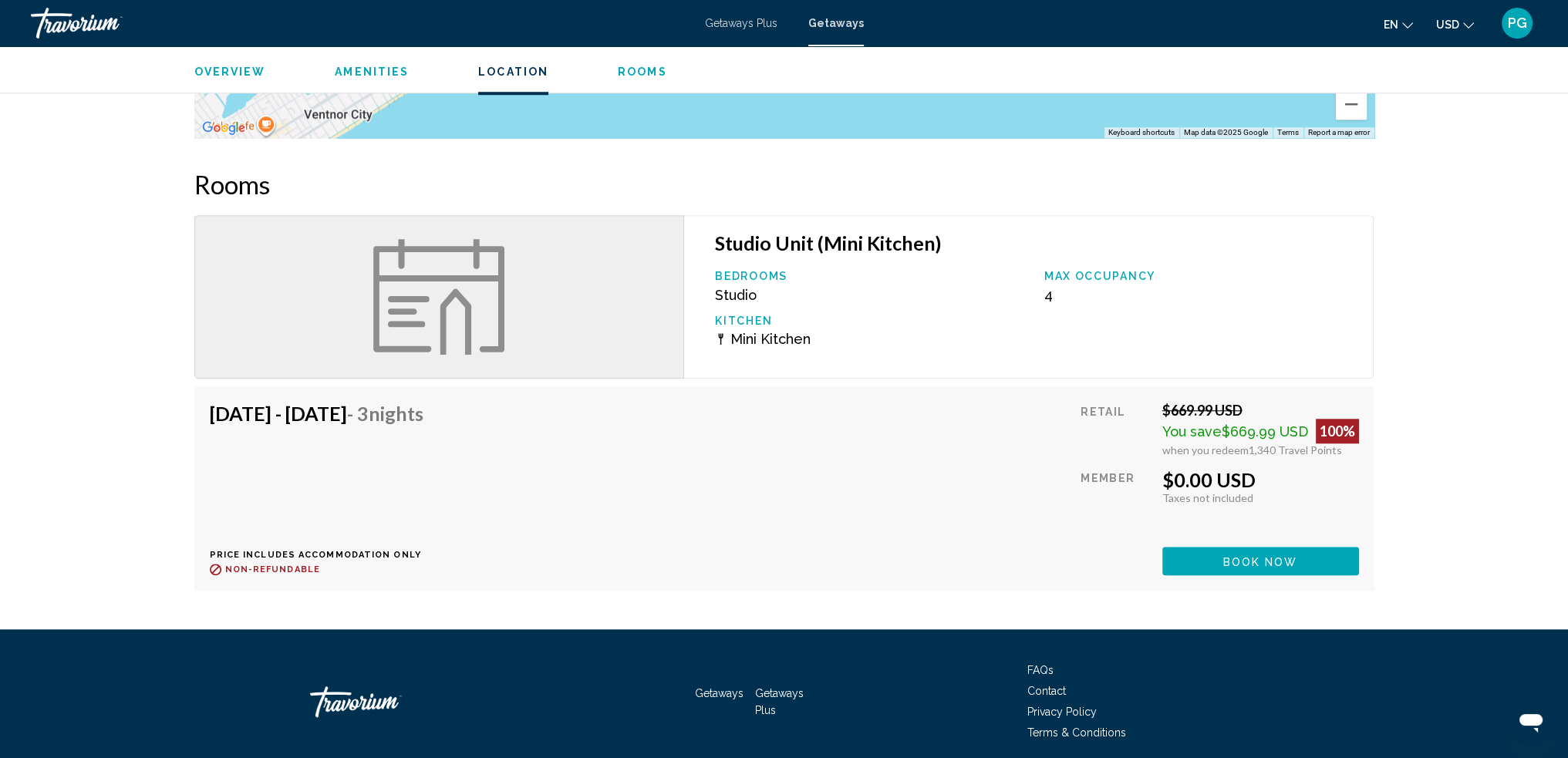
click at [835, 545] on div "Aug 26, 2025 - Aug 29, 2025 - 3 Nights Price includes accommodation only Refund…" at bounding box center [784, 488] width 1150 height 174
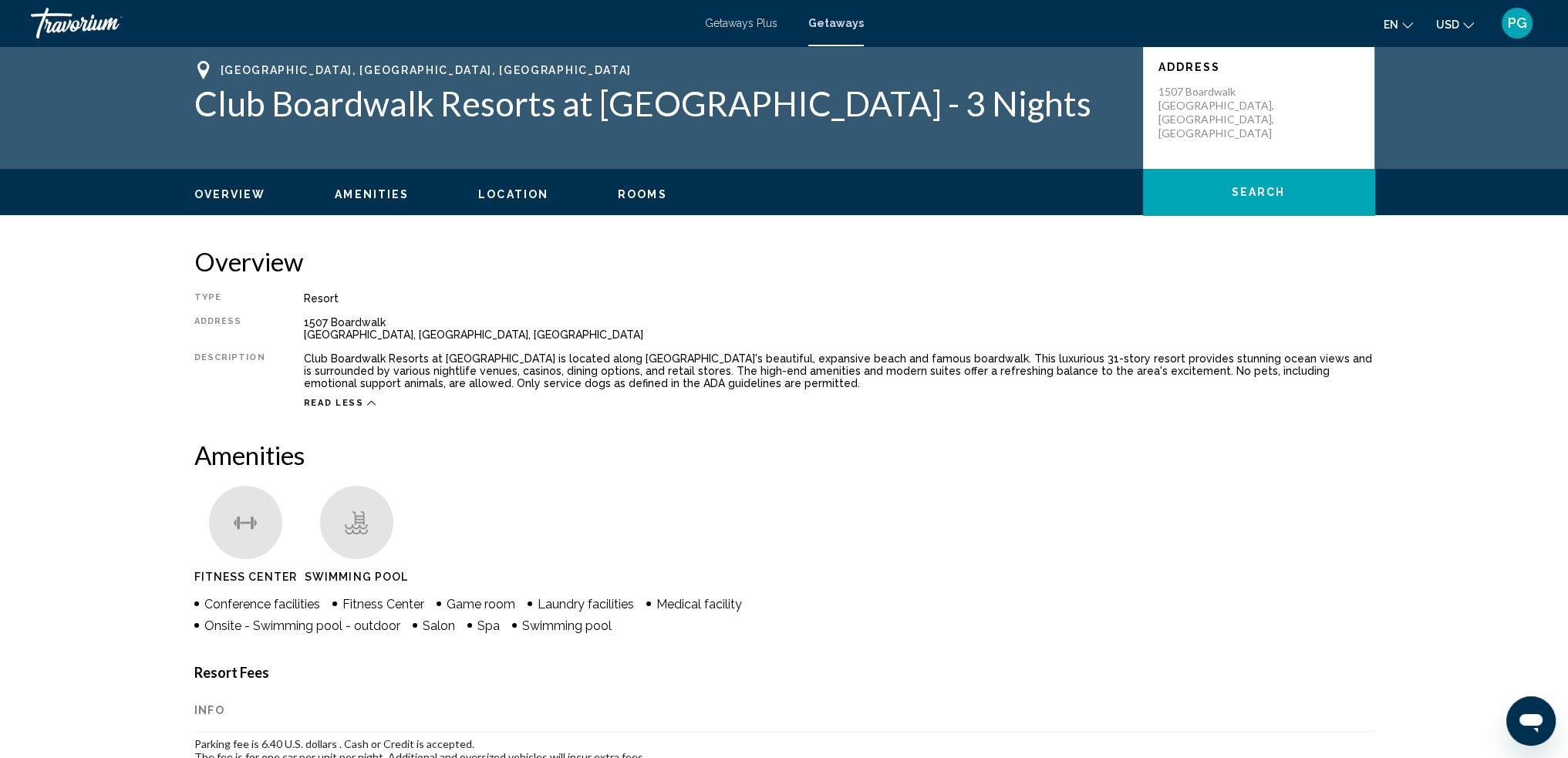
scroll to position [0, 0]
drag, startPoint x: 298, startPoint y: 321, endPoint x: 407, endPoint y: 335, distance: 109.9
click at [407, 335] on div "1507 Boardwalk Atlantic City, NJ, USA" at bounding box center [839, 329] width 1070 height 25
click at [400, 374] on div "Club Boardwalk Resorts at Atlantic Palace is located along Atlantic City's beau…" at bounding box center [839, 371] width 1070 height 37
drag, startPoint x: 298, startPoint y: 359, endPoint x: 432, endPoint y: 359, distance: 134.0
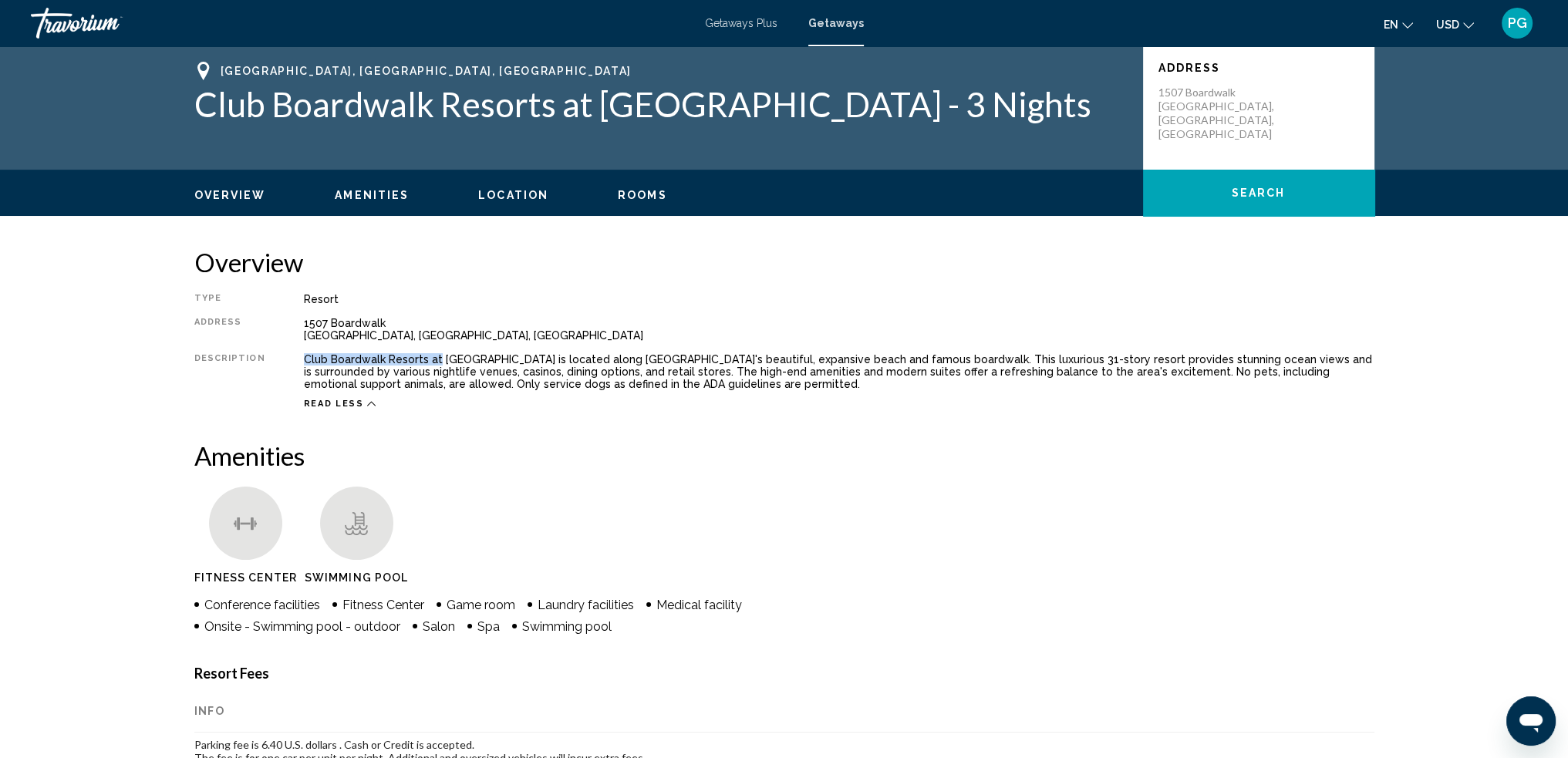
click at [432, 359] on div "Club Boardwalk Resorts at Atlantic Palace is located along Atlantic City's beau…" at bounding box center [839, 371] width 1070 height 37
click at [381, 365] on div "Club Boardwalk Resorts at Atlantic Palace is located along Atlantic City's beau…" at bounding box center [839, 371] width 1070 height 37
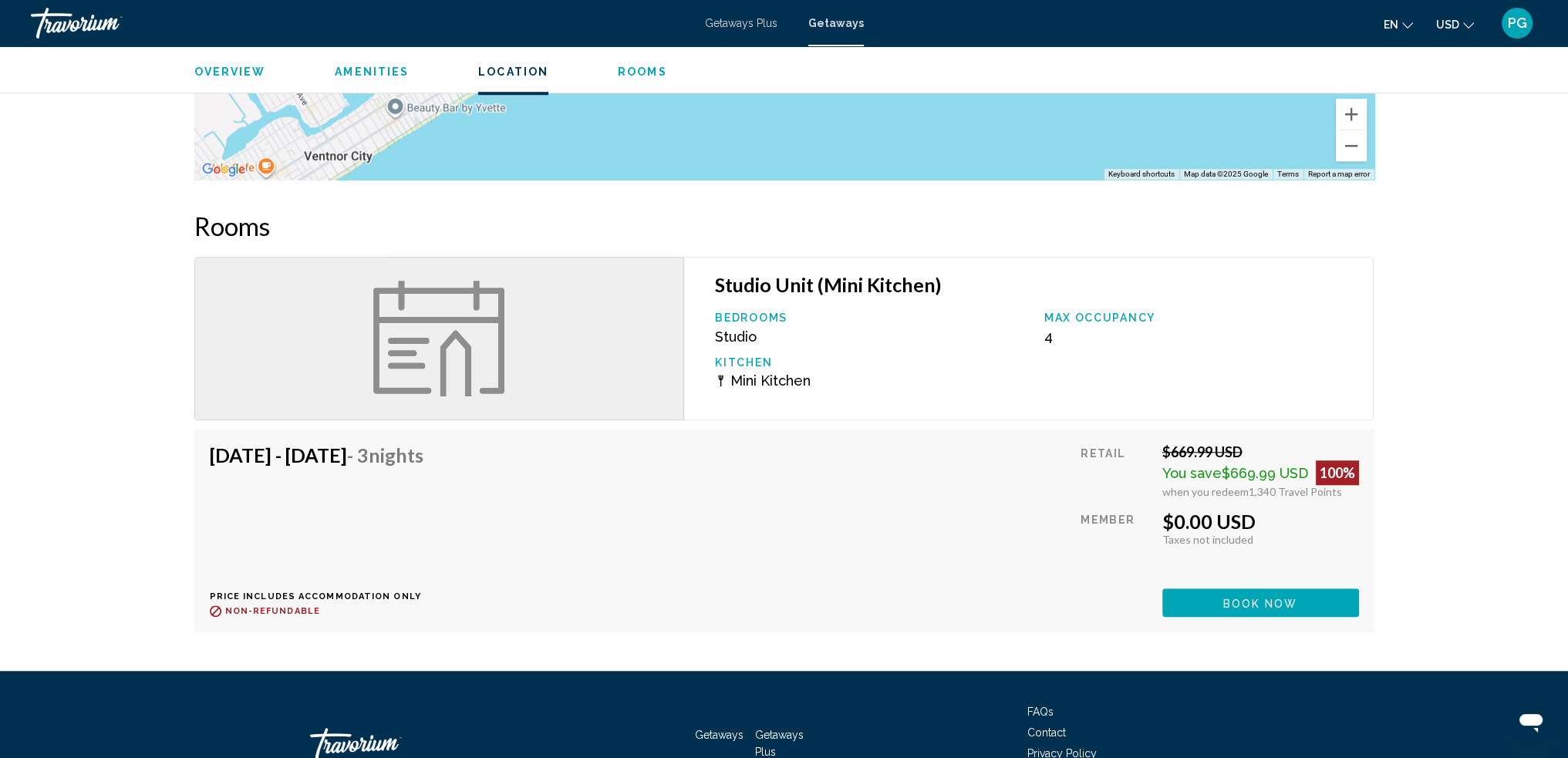
scroll to position [1660, 0]
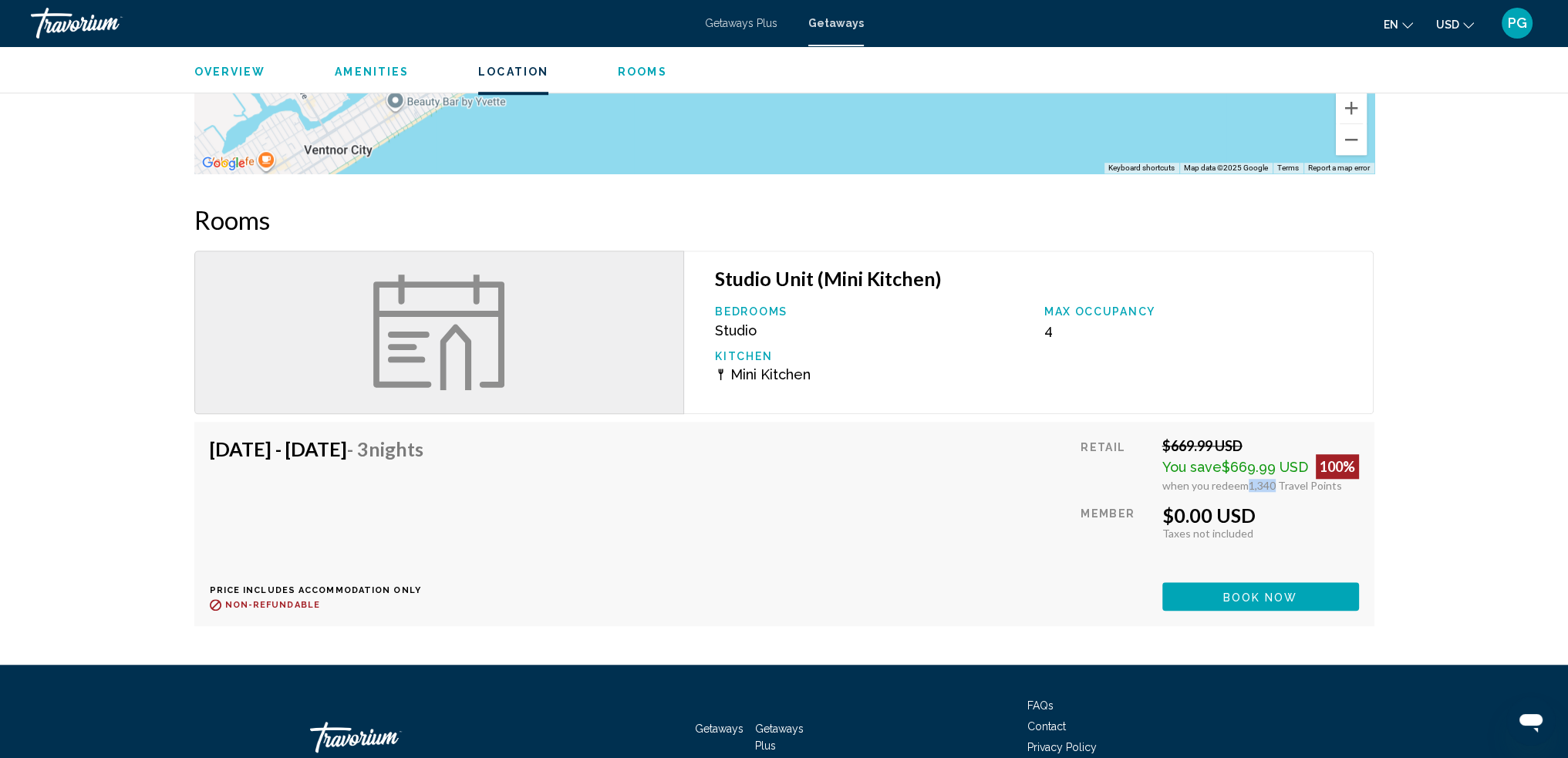
drag, startPoint x: 1246, startPoint y: 469, endPoint x: 1267, endPoint y: 466, distance: 21.2
click at [1267, 479] on span "1,340 Travel Points" at bounding box center [1295, 485] width 94 height 13
click at [1281, 479] on span "1,340 Travel Points" at bounding box center [1295, 485] width 94 height 13
drag, startPoint x: 1247, startPoint y: 468, endPoint x: 1271, endPoint y: 464, distance: 24.3
click at [1270, 479] on span "1,340 Travel Points" at bounding box center [1295, 485] width 94 height 13
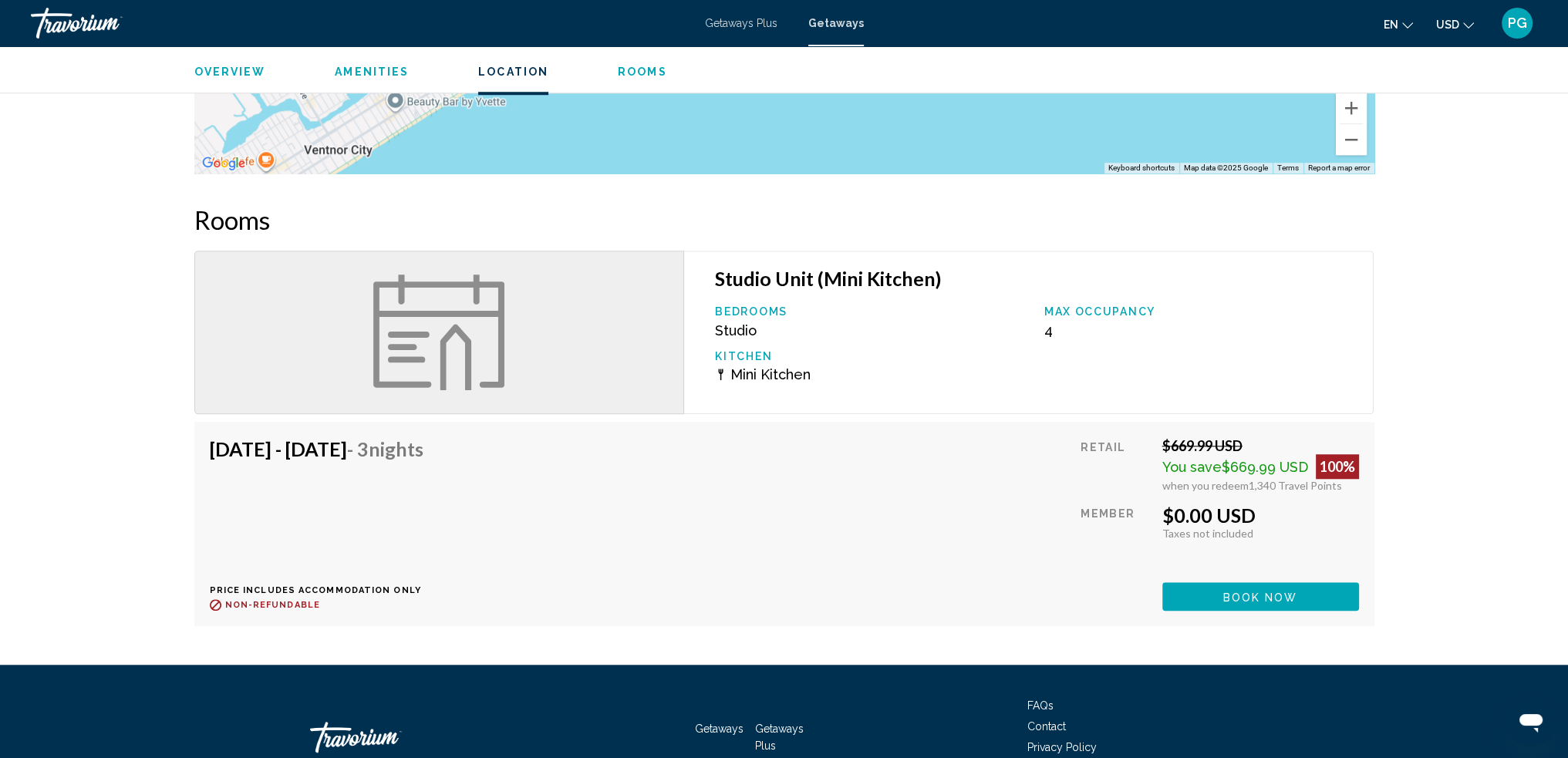
drag, startPoint x: 1276, startPoint y: 465, endPoint x: 1285, endPoint y: 464, distance: 9.1
click at [1277, 479] on span "1,340 Travel Points" at bounding box center [1295, 485] width 94 height 13
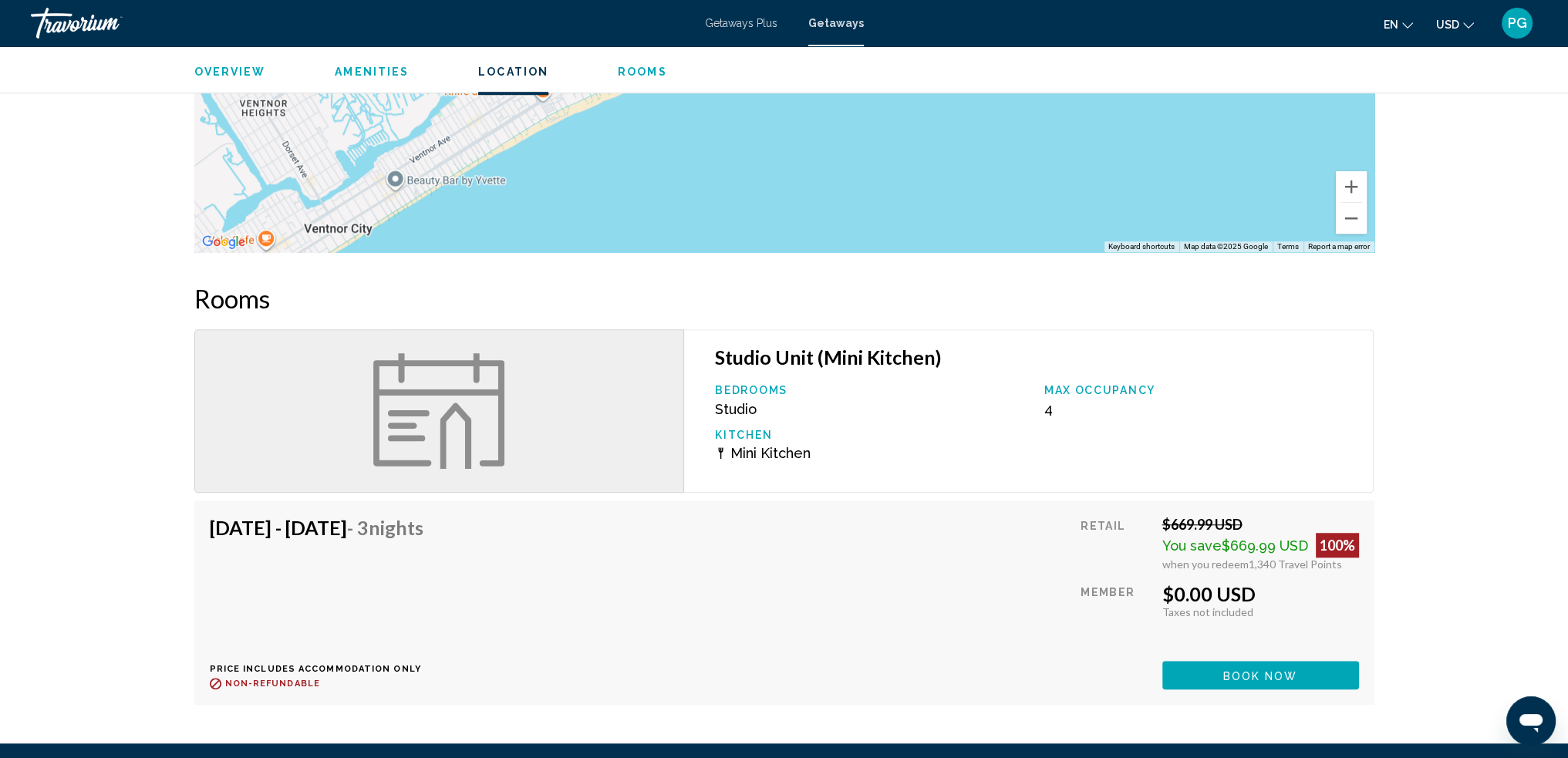
scroll to position [1583, 0]
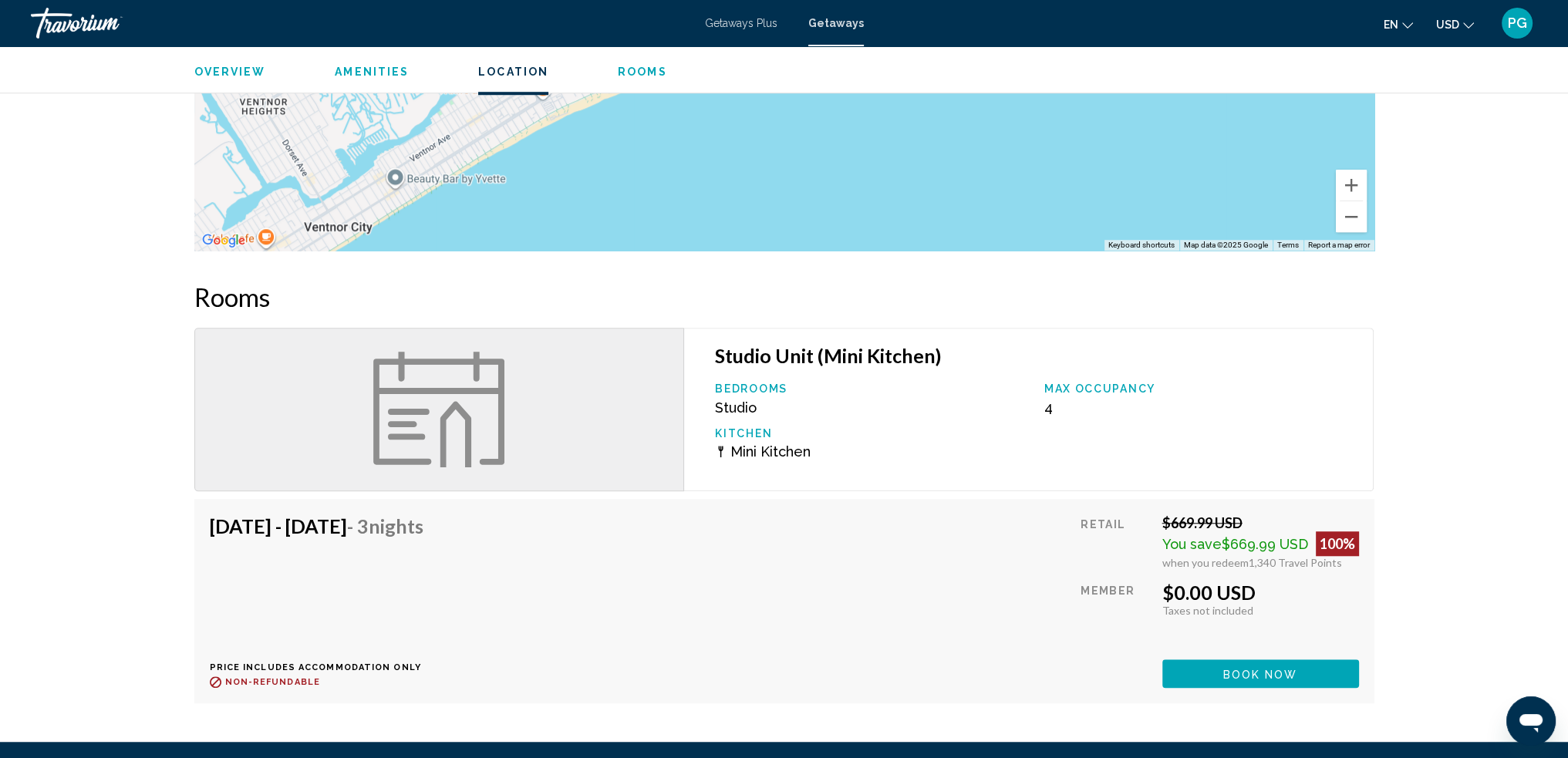
drag, startPoint x: 1163, startPoint y: 505, endPoint x: 1239, endPoint y: 503, distance: 76.0
click at [1239, 514] on div "$669.99 USD" at bounding box center [1261, 523] width 196 height 17
click at [1197, 514] on div "$669.99 USD" at bounding box center [1261, 523] width 196 height 17
click at [1183, 514] on div "$669.99 USD" at bounding box center [1261, 523] width 196 height 17
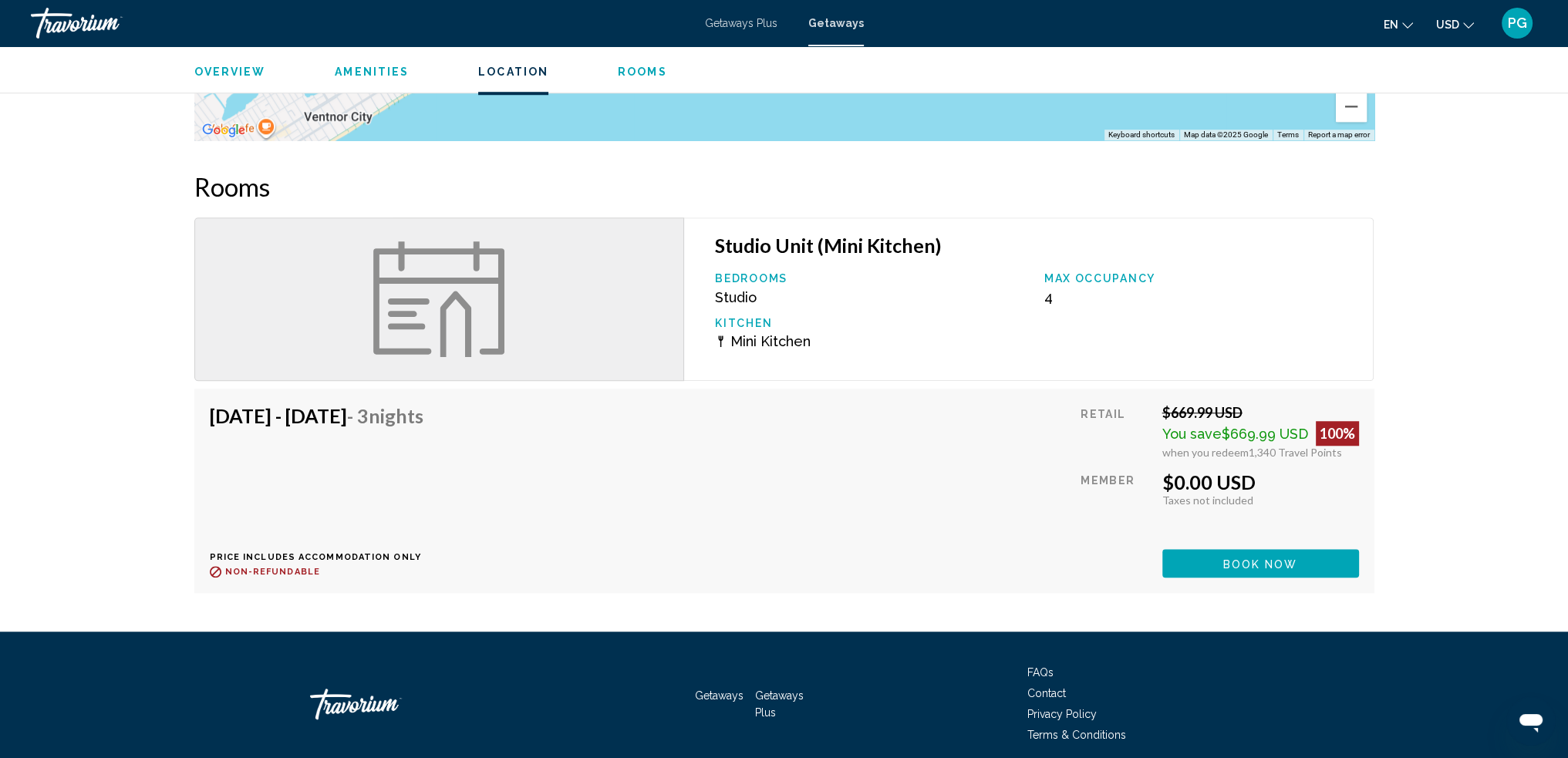
scroll to position [1738, 0]
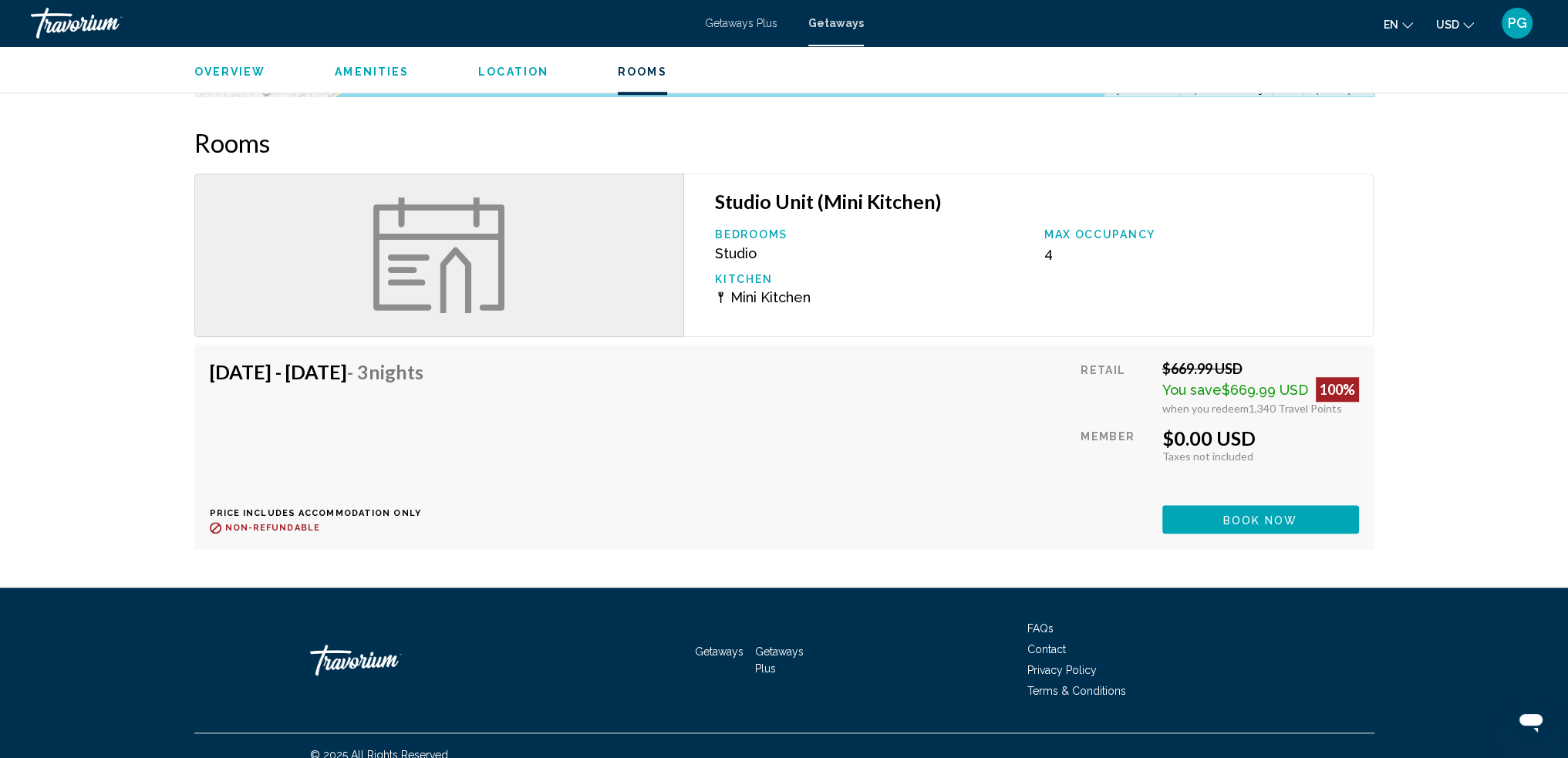
click at [767, 490] on div "Aug 26, 2025 - Aug 29, 2025 - 3 Nights Price includes accommodation only Refund…" at bounding box center [784, 446] width 1150 height 174
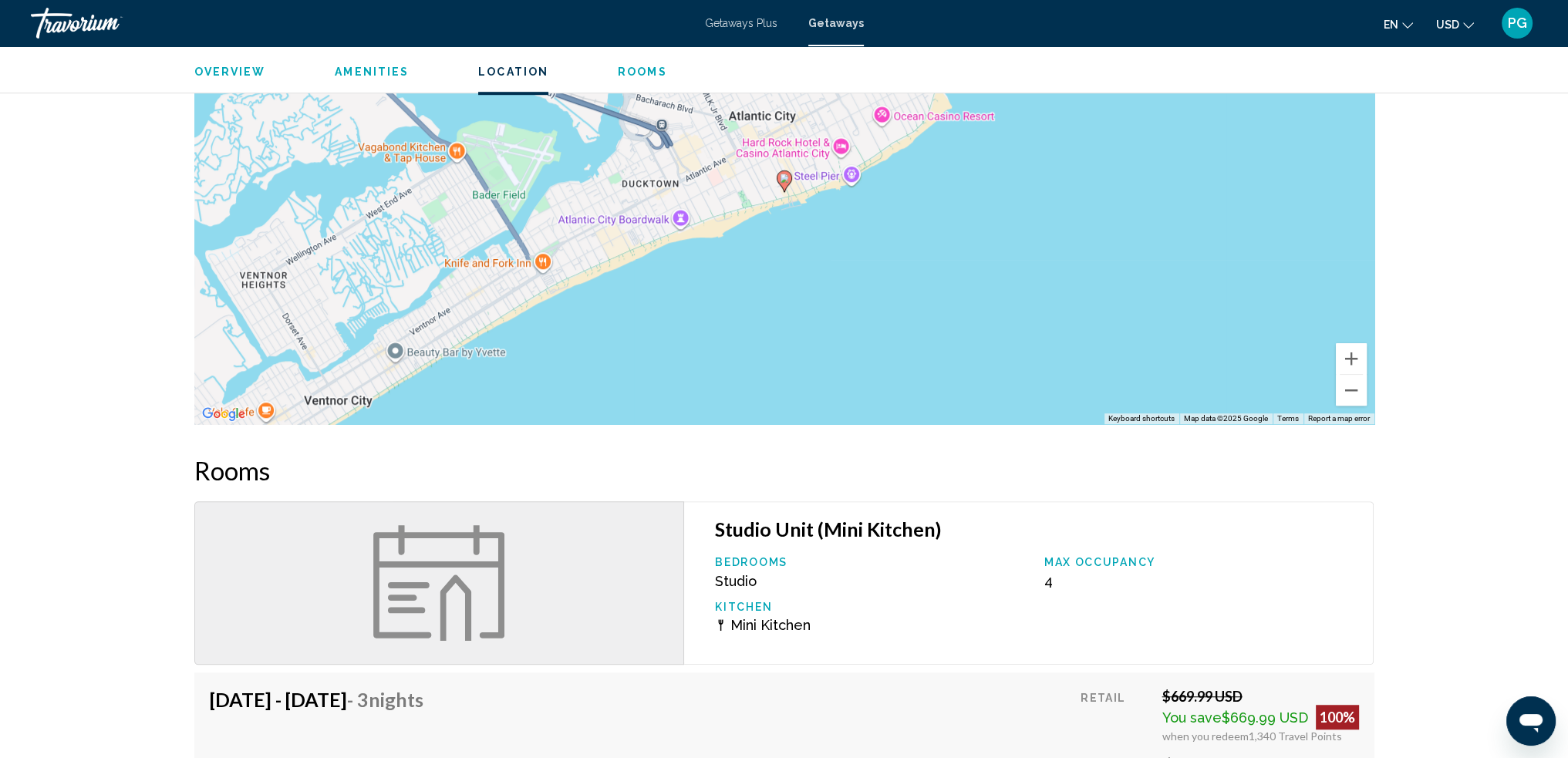
scroll to position [1352, 0]
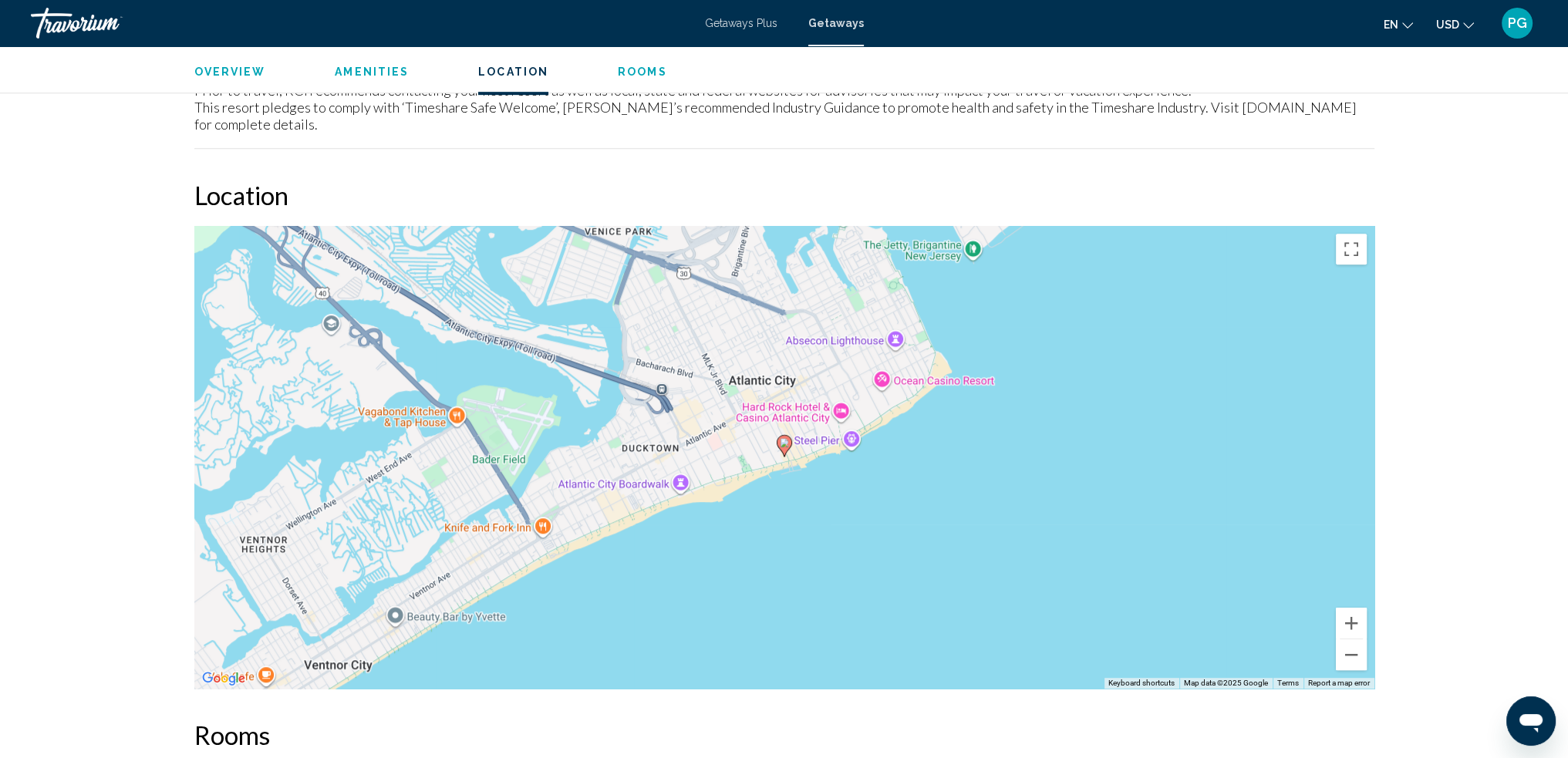
scroll to position [967, 0]
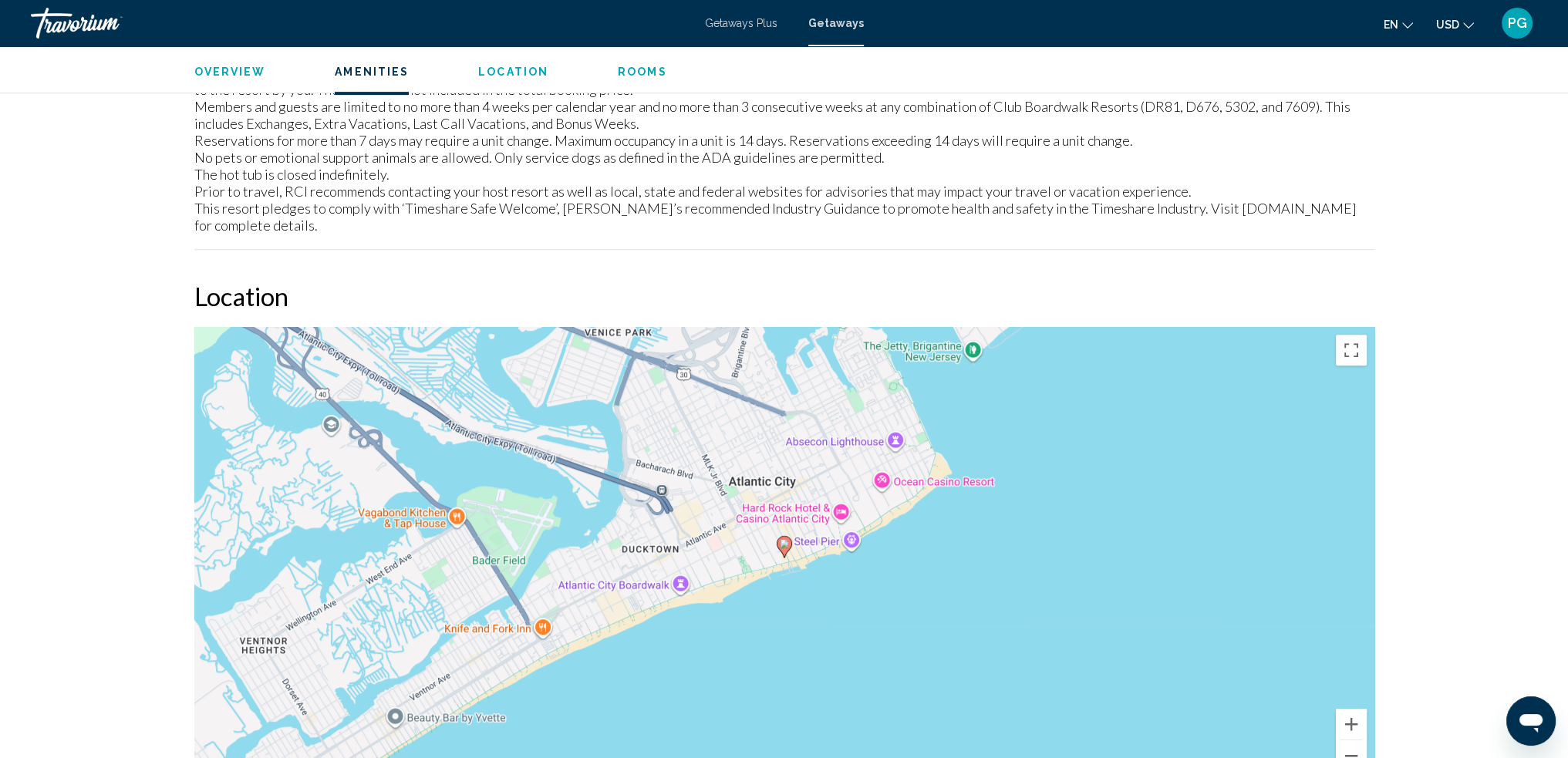
scroll to position [1044, 0]
click at [1450, 274] on div "Atlantic City, NJ, USA Club Boardwalk Resorts at Atlantic Palace - 3 Nights Add…" at bounding box center [784, 142] width 1568 height 2279
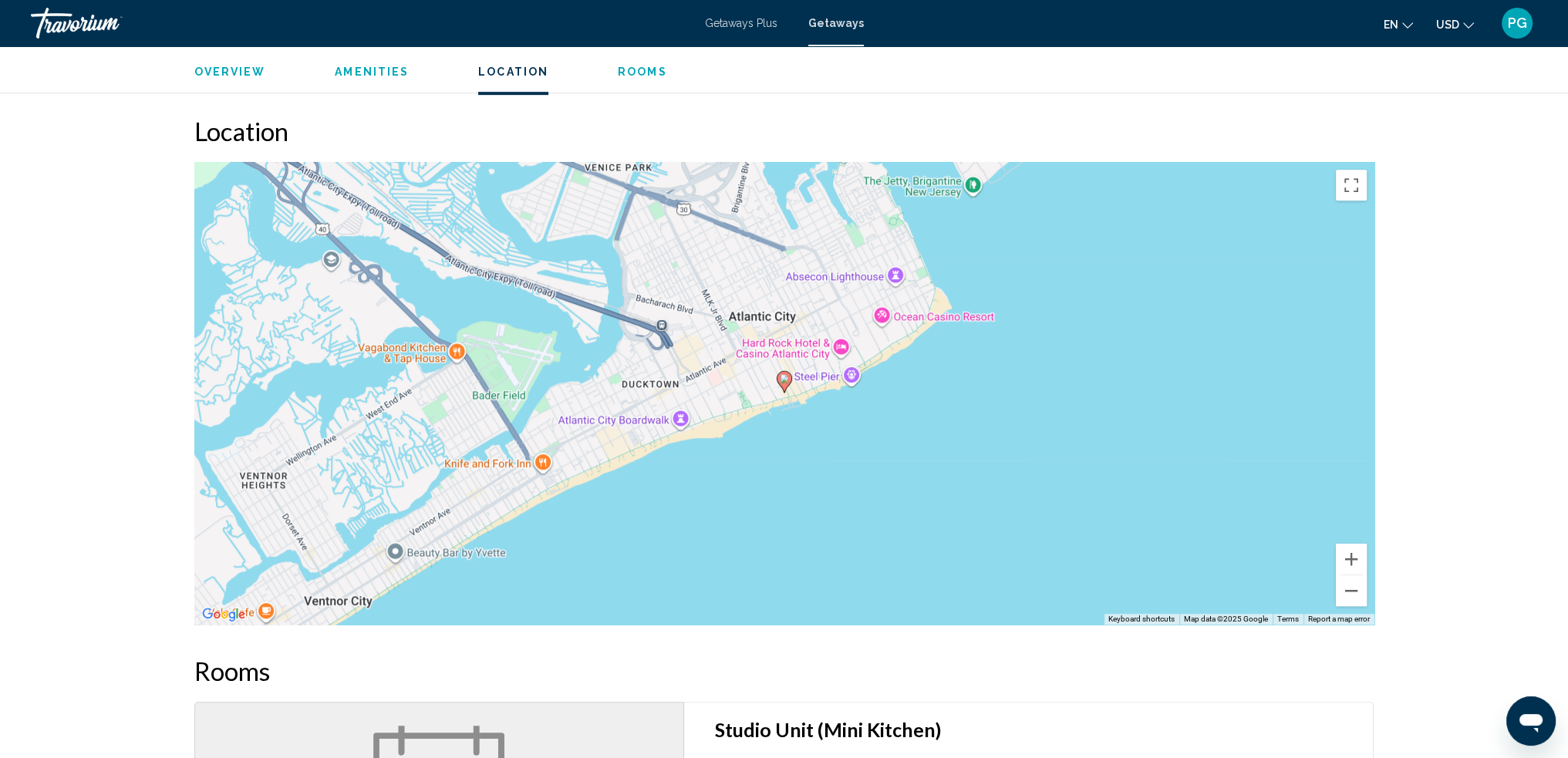
scroll to position [1275, 0]
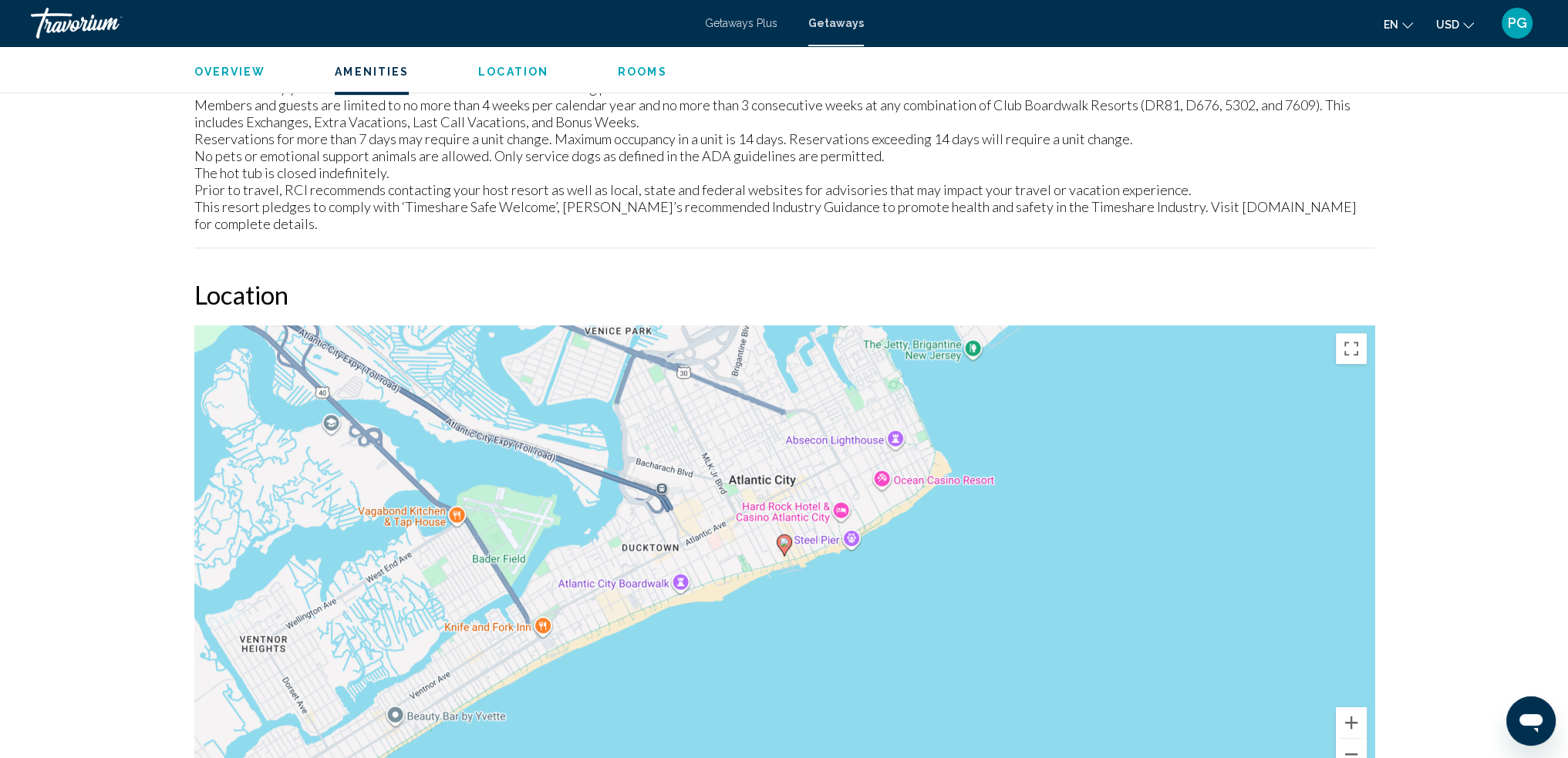
scroll to position [1044, 0]
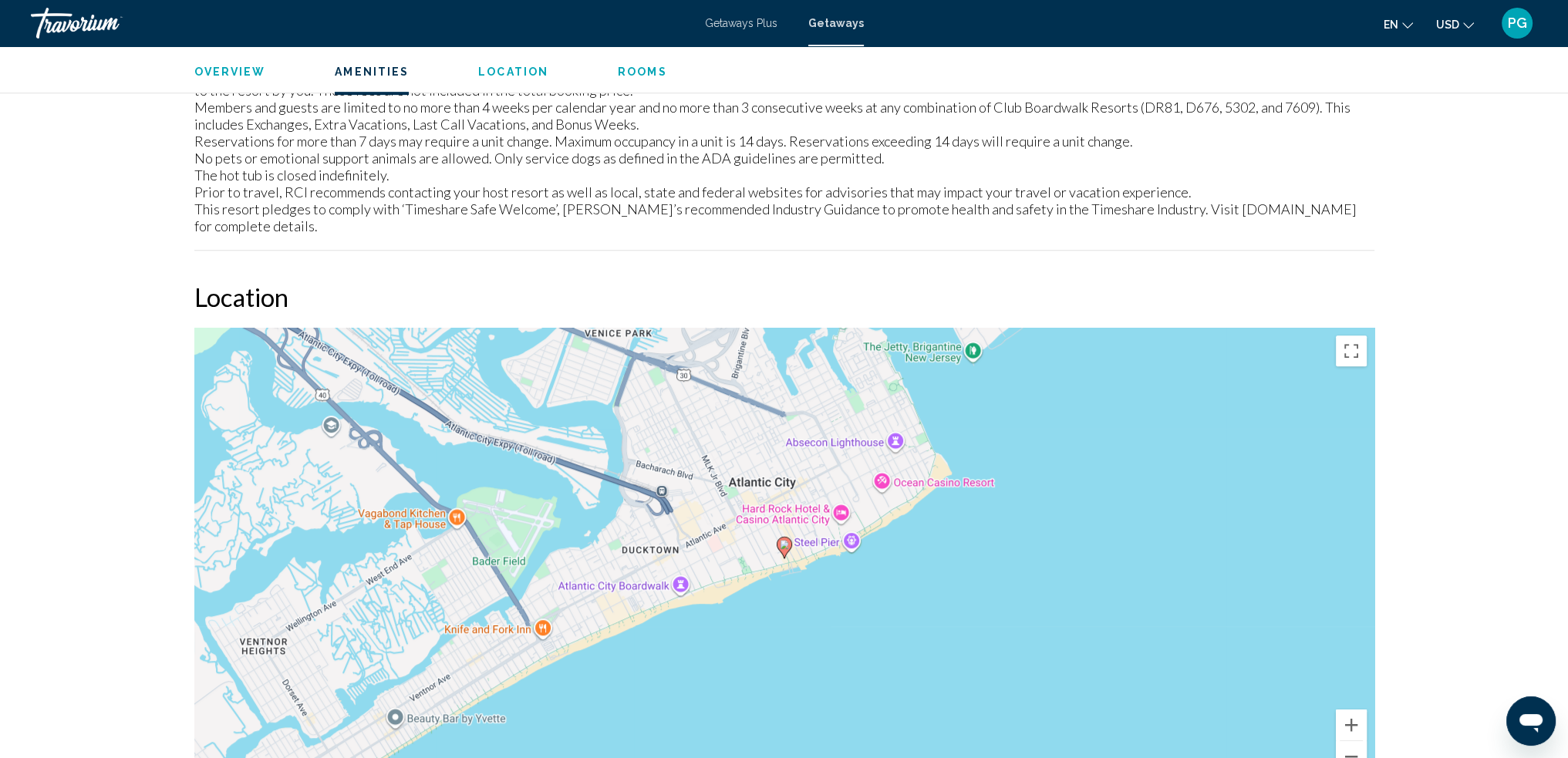
click at [1503, 250] on div "Atlantic City, NJ, USA Club Boardwalk Resorts at Atlantic Palace - 3 Nights Add…" at bounding box center [784, 142] width 1568 height 2279
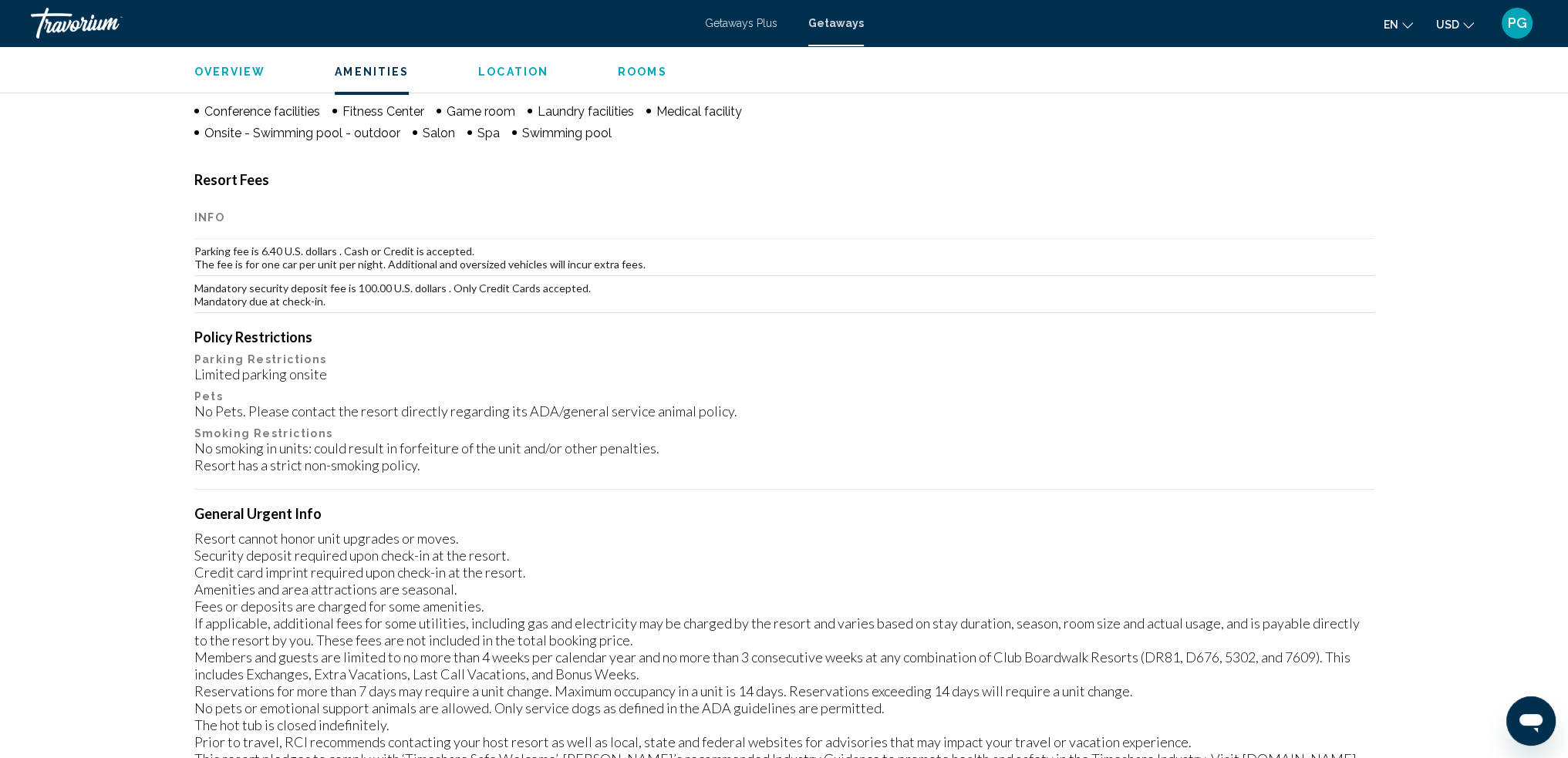
scroll to position [273, 0]
